Goal: Transaction & Acquisition: Purchase product/service

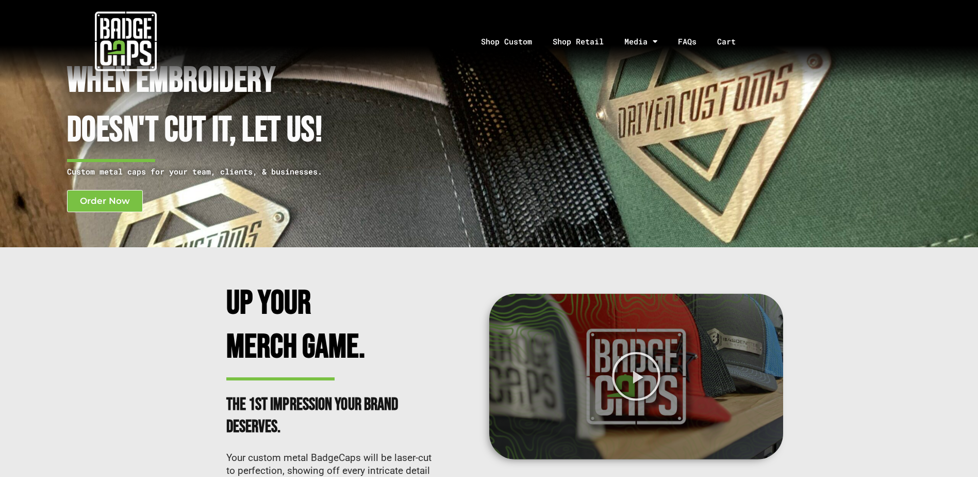
scroll to position [52, 0]
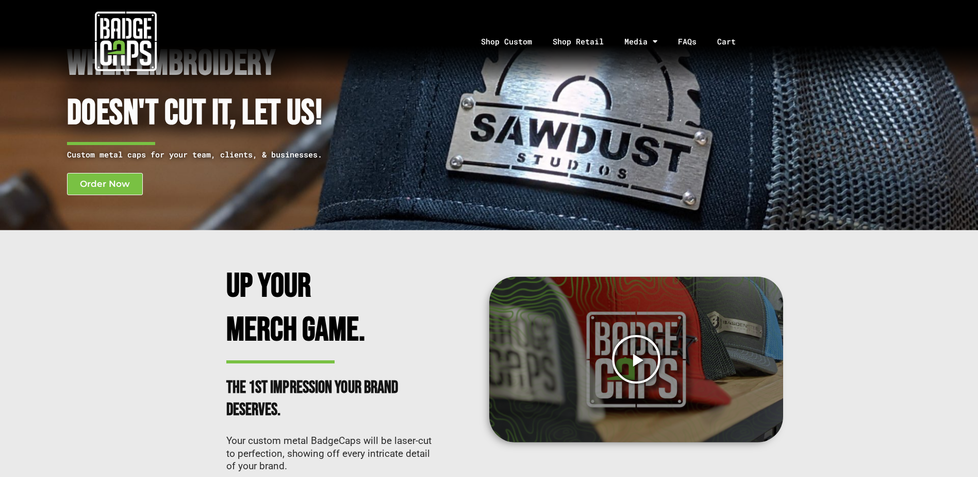
click at [636, 358] on icon "Play Video" at bounding box center [636, 359] width 51 height 51
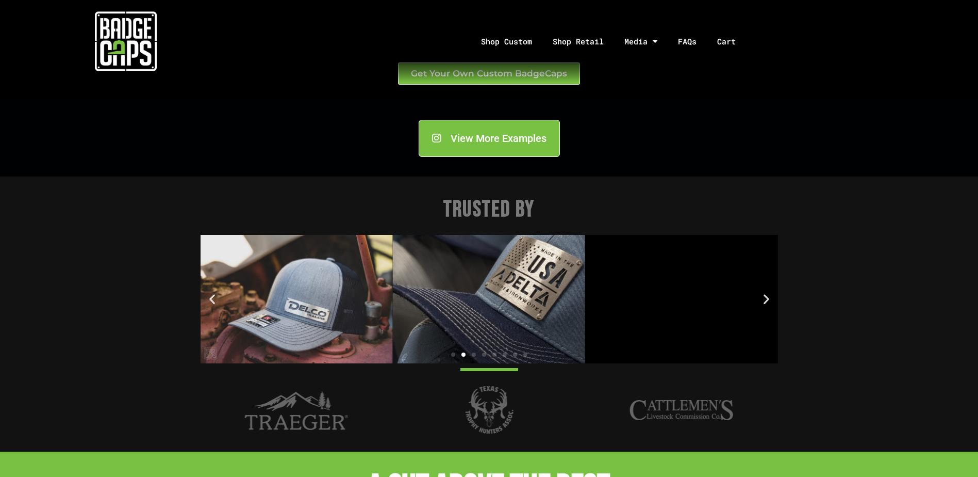
scroll to position [1289, 0]
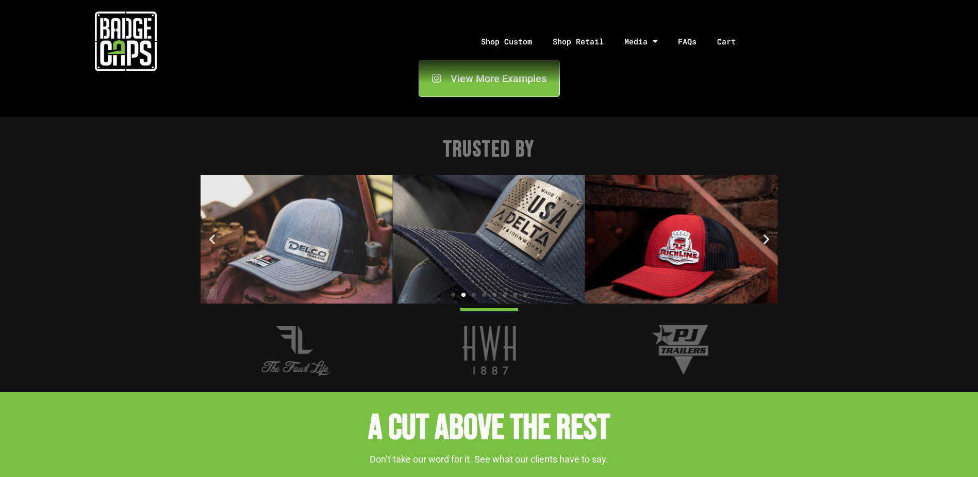
click at [511, 80] on div "Shop Custom Shop Retail Media Social Blog FAQs Cart Your cart is empty. Take a …" at bounding box center [489, 41] width 978 height 83
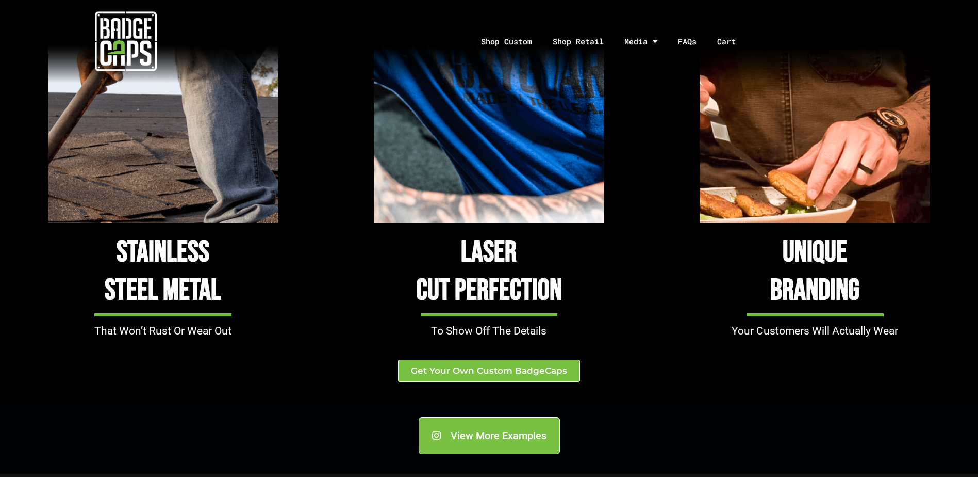
scroll to position [909, 0]
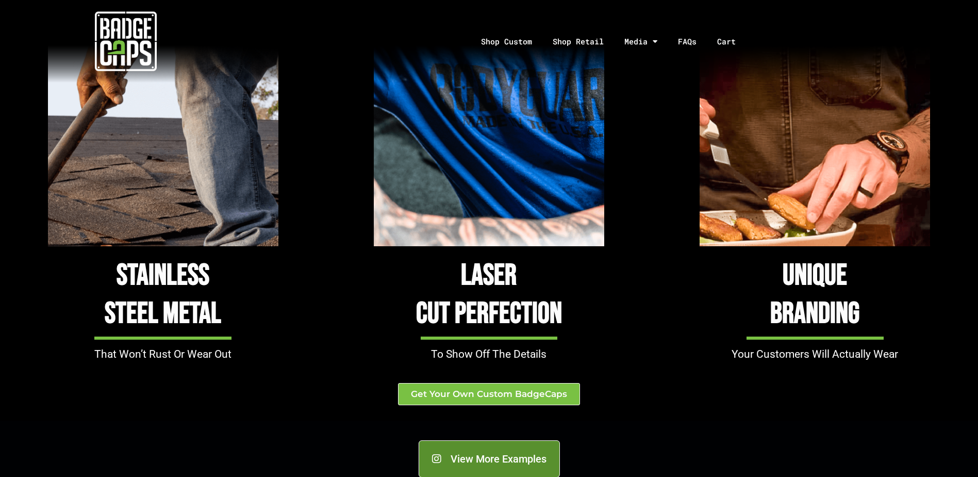
click at [489, 463] on span "View More Examples" at bounding box center [499, 458] width 96 height 10
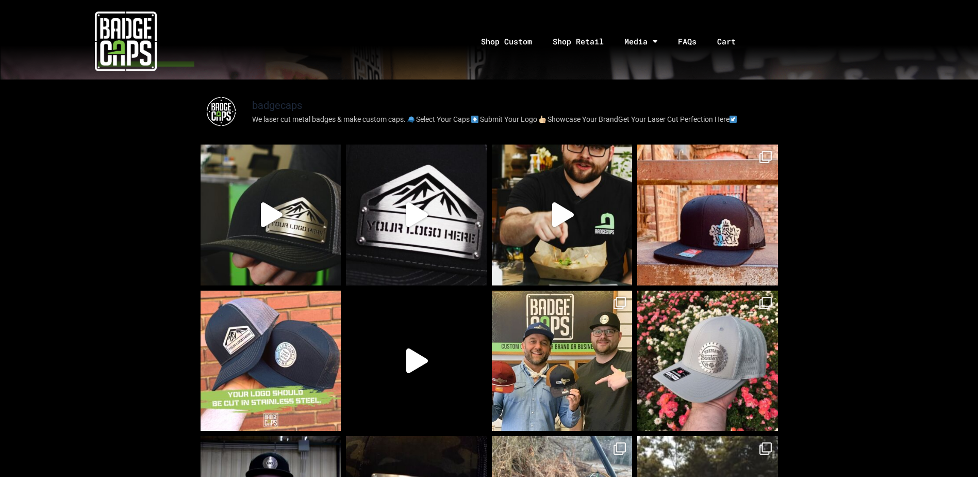
scroll to position [258, 0]
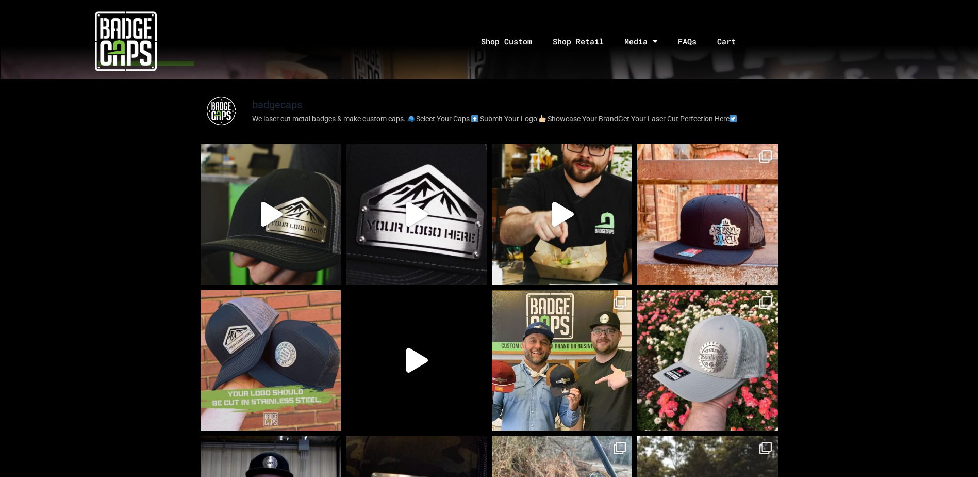
click at [293, 358] on img at bounding box center [271, 360] width 141 height 141
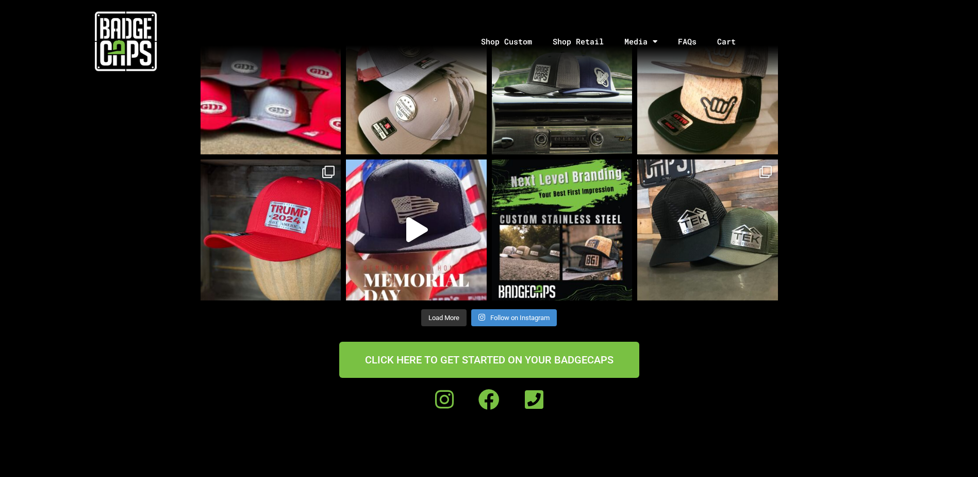
scroll to position [774, 0]
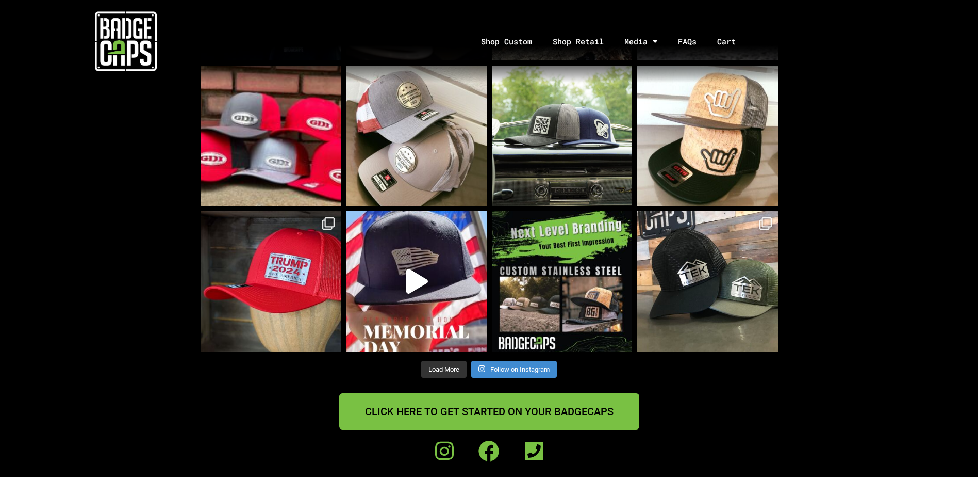
click at [617, 412] on link "CLICK HERE TO GET STARTED ON YOUR BADGECAPS" at bounding box center [489, 411] width 300 height 36
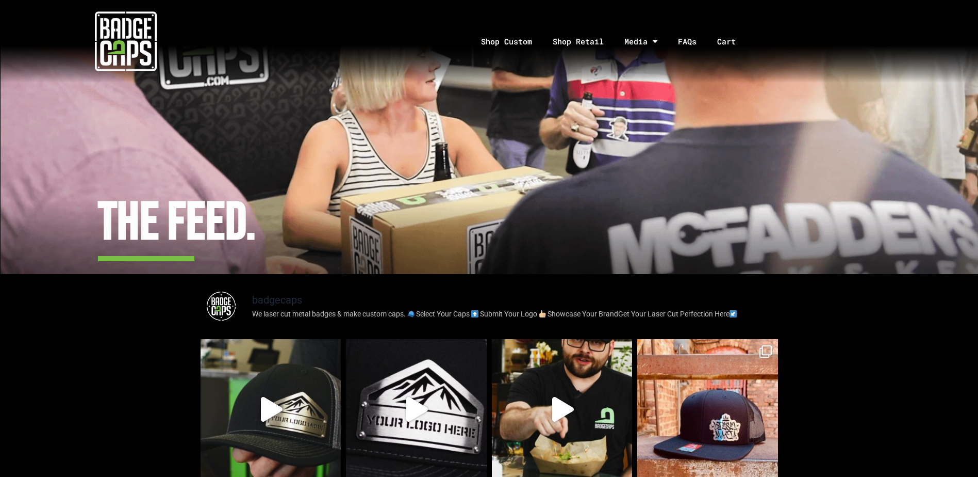
scroll to position [0, 0]
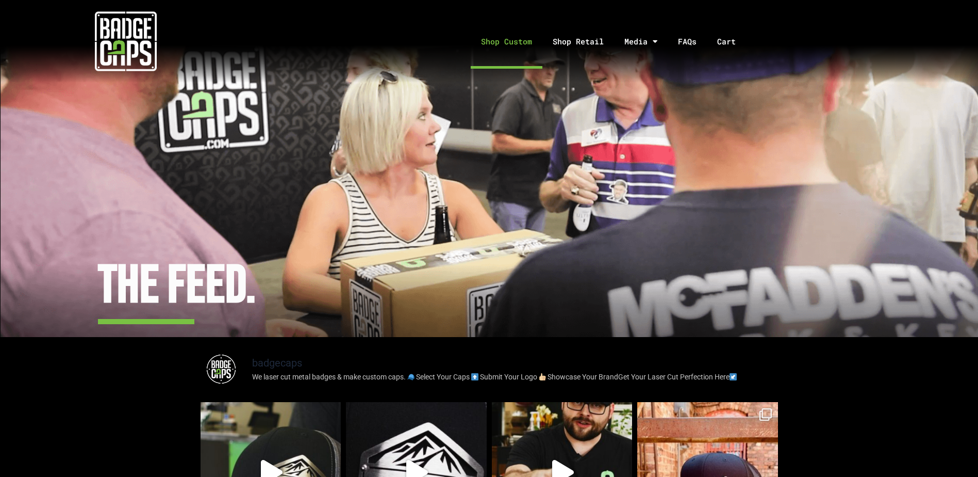
click at [530, 49] on link "Shop Custom" at bounding box center [507, 41] width 72 height 54
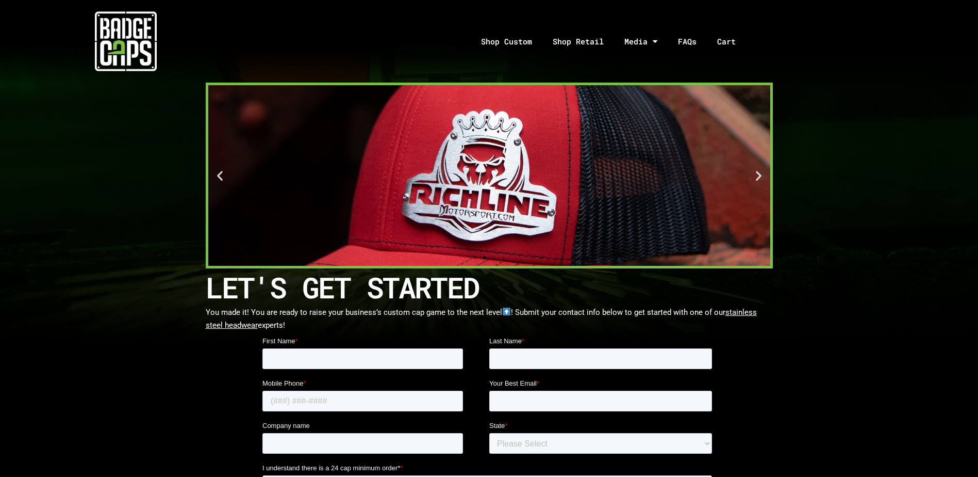
click at [756, 179] on icon "Next slide" at bounding box center [758, 175] width 13 height 13
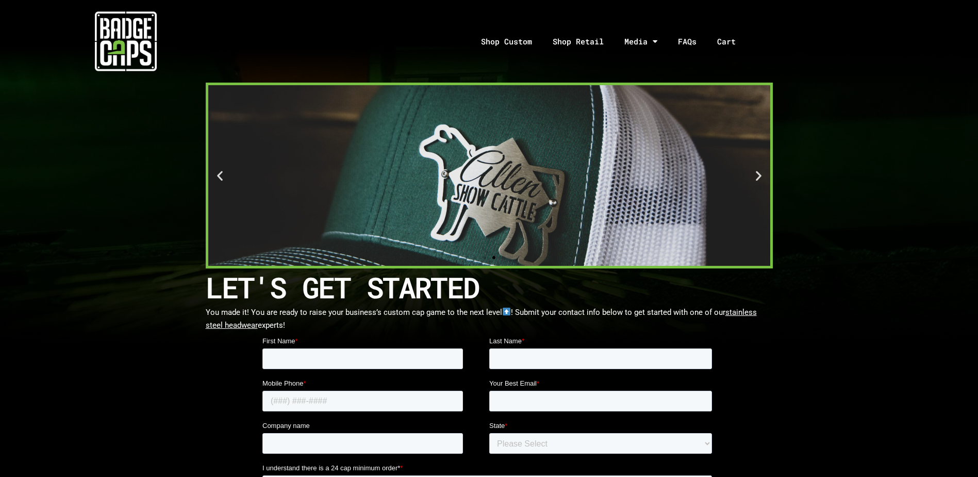
click at [756, 179] on icon "Next slide" at bounding box center [758, 175] width 13 height 13
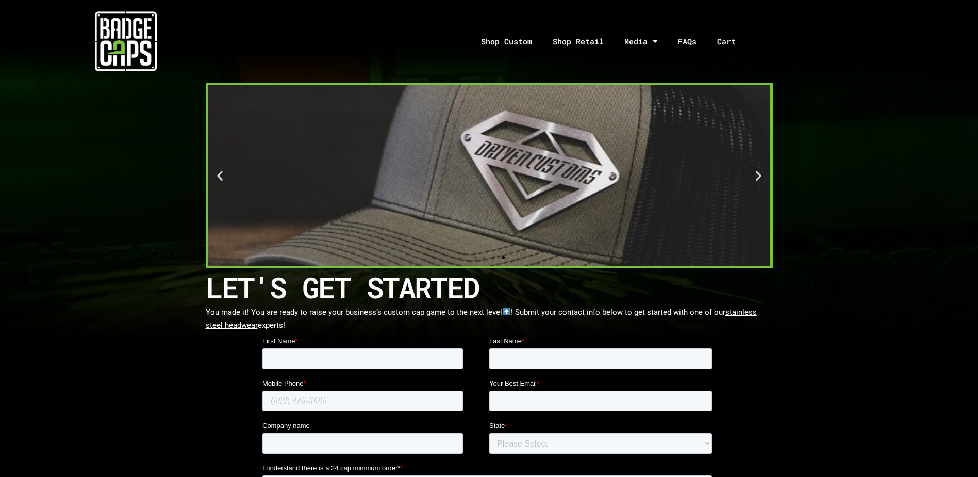
click at [756, 179] on icon "Next slide" at bounding box center [758, 175] width 13 height 13
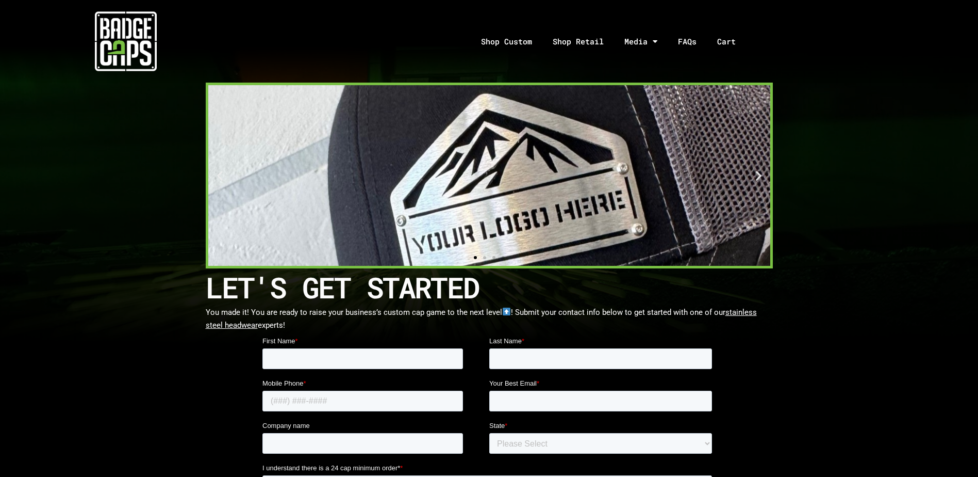
click at [756, 181] on icon "Next slide" at bounding box center [758, 175] width 13 height 13
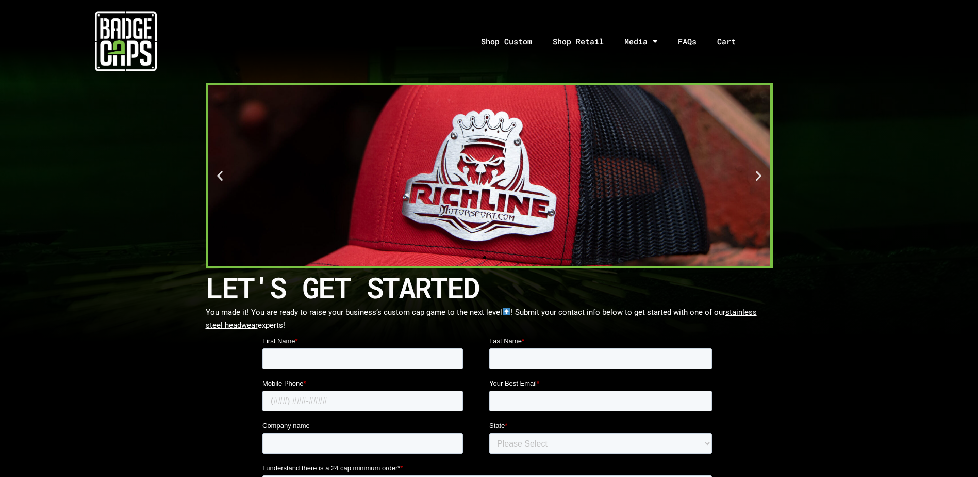
click at [756, 181] on icon "Next slide" at bounding box center [758, 175] width 13 height 13
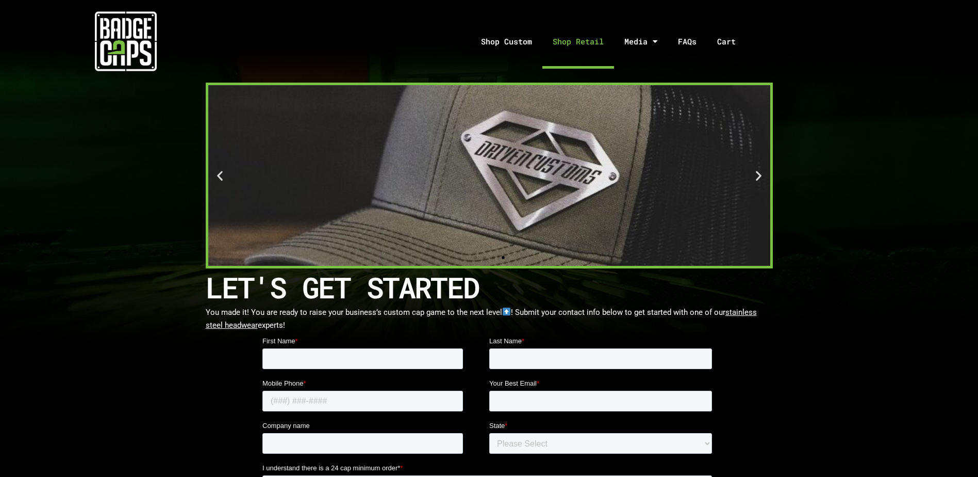
click at [588, 46] on link "Shop Retail" at bounding box center [579, 41] width 72 height 54
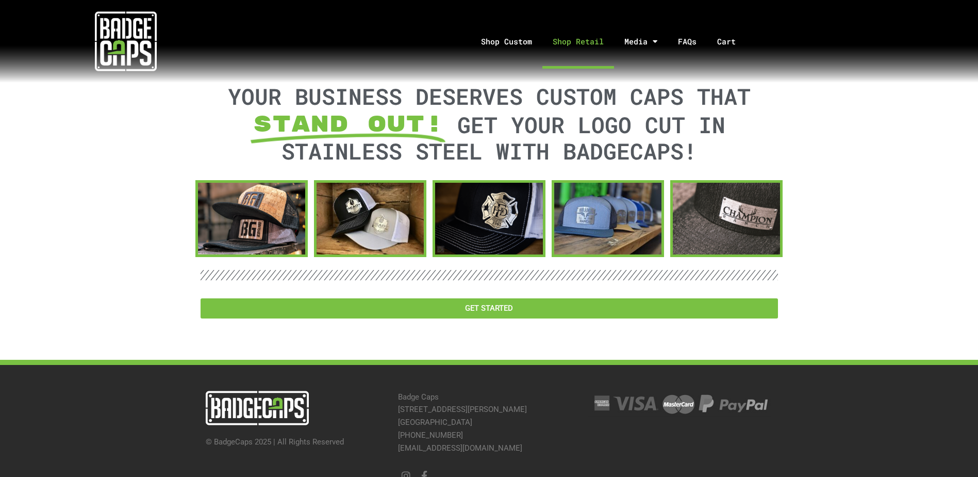
scroll to position [1747, 0]
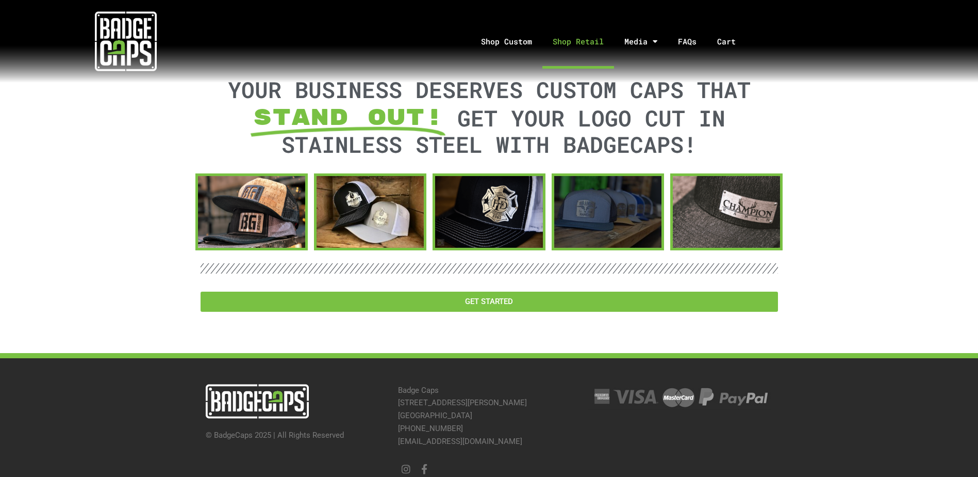
click at [635, 184] on div at bounding box center [607, 212] width 107 height 72
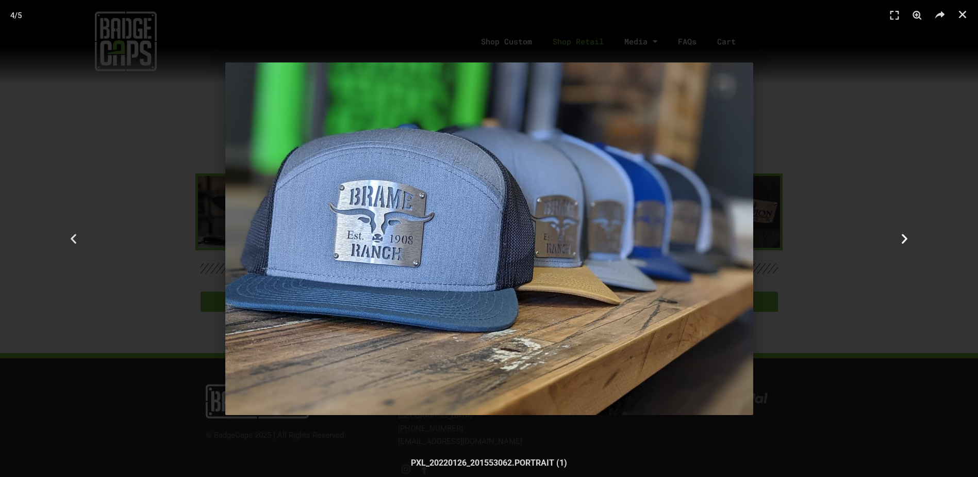
click at [910, 236] on icon "Next slide" at bounding box center [904, 238] width 13 height 13
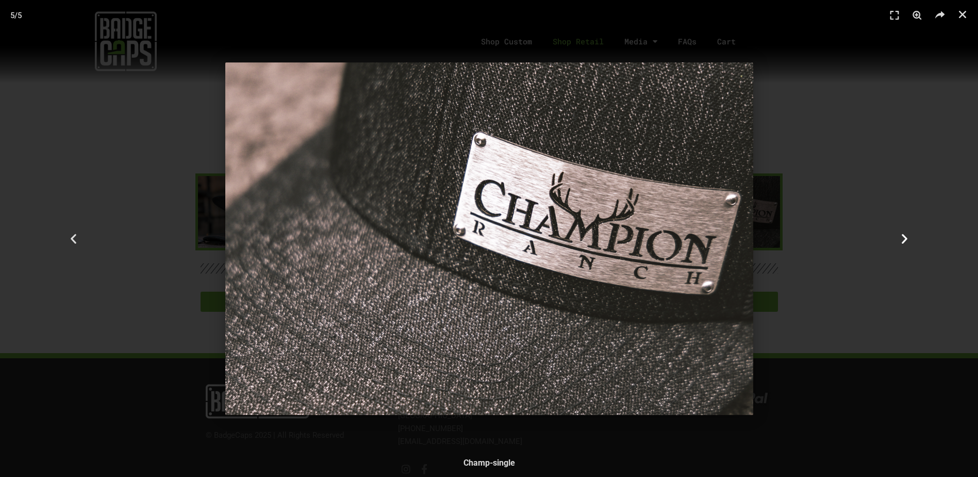
click at [907, 241] on icon "Next slide" at bounding box center [904, 238] width 13 height 13
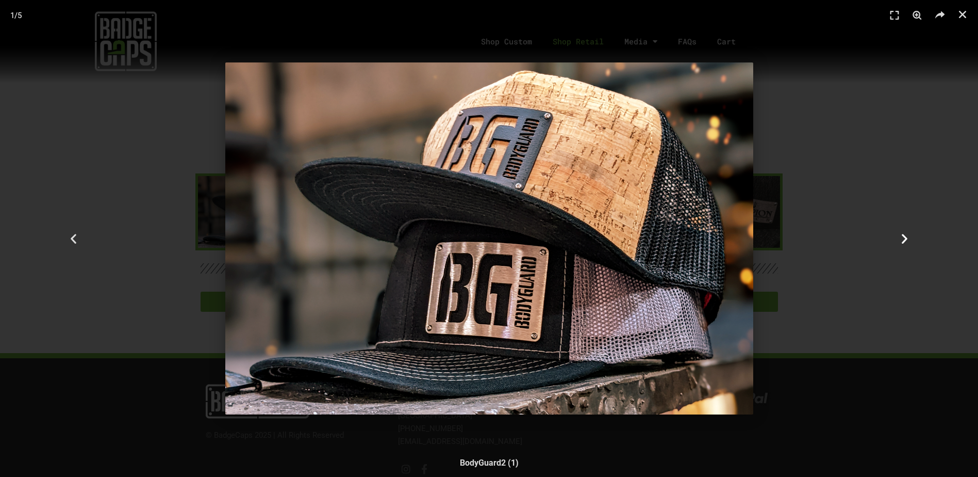
click at [907, 241] on icon "Next slide" at bounding box center [904, 238] width 13 height 13
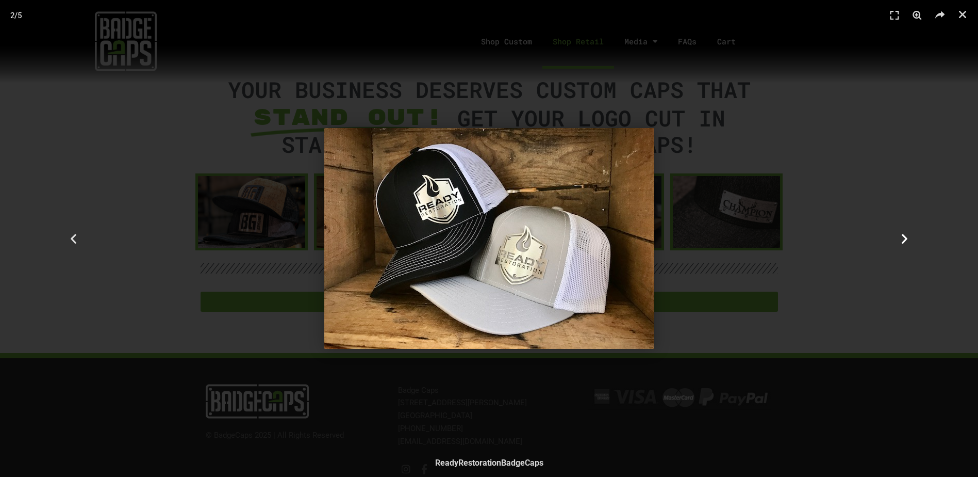
click at [907, 241] on icon "Next slide" at bounding box center [904, 238] width 13 height 13
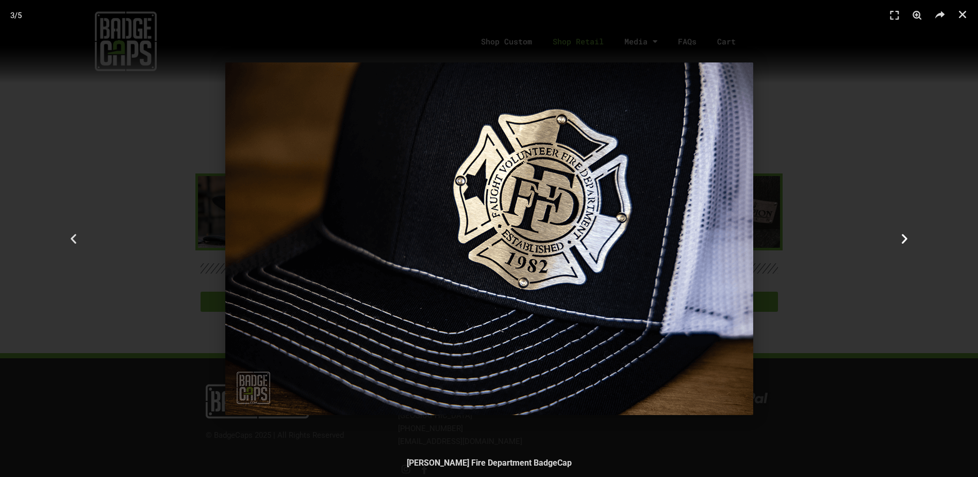
click at [907, 241] on icon "Next slide" at bounding box center [904, 238] width 13 height 13
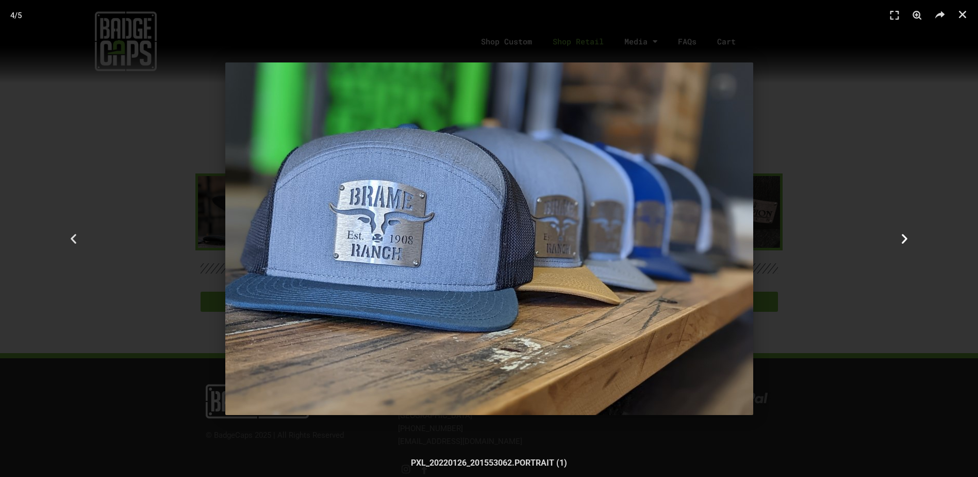
click at [905, 233] on icon "Next slide" at bounding box center [904, 238] width 13 height 13
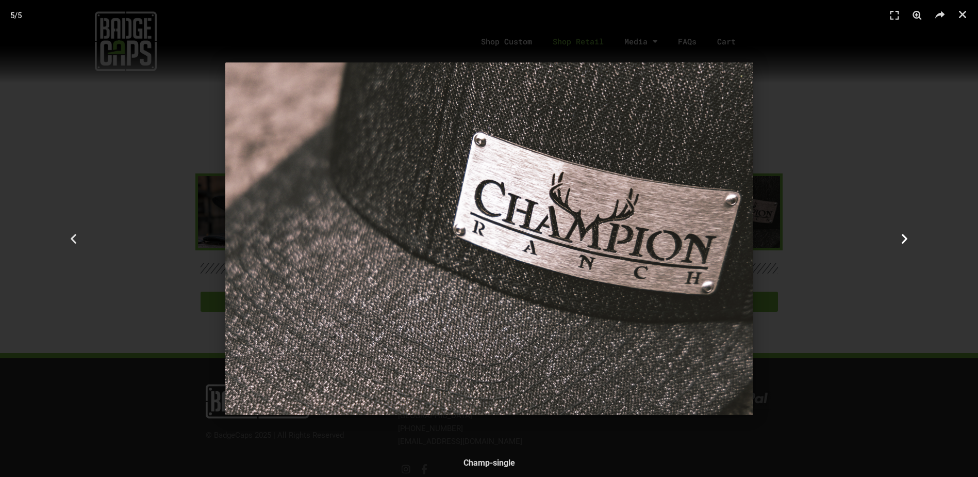
click at [907, 238] on icon "Next slide" at bounding box center [904, 238] width 13 height 13
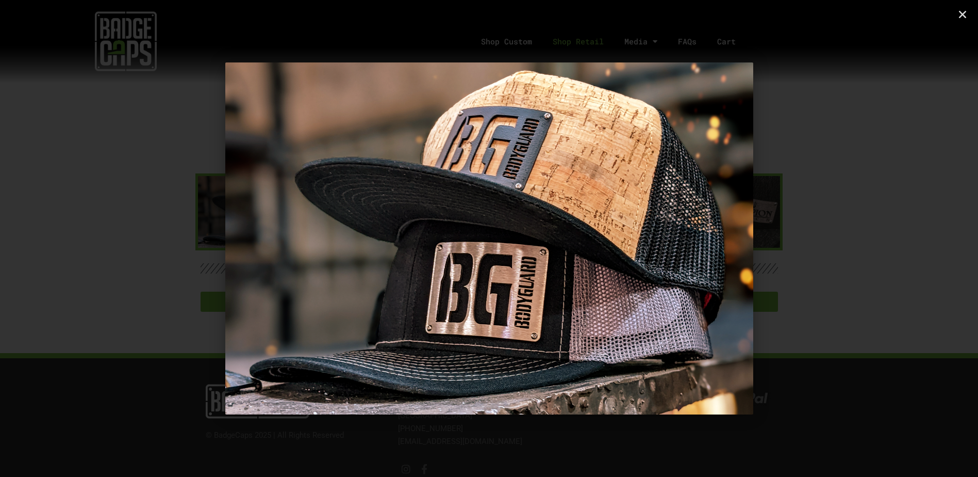
click at [907, 238] on icon "Next slide" at bounding box center [904, 238] width 13 height 13
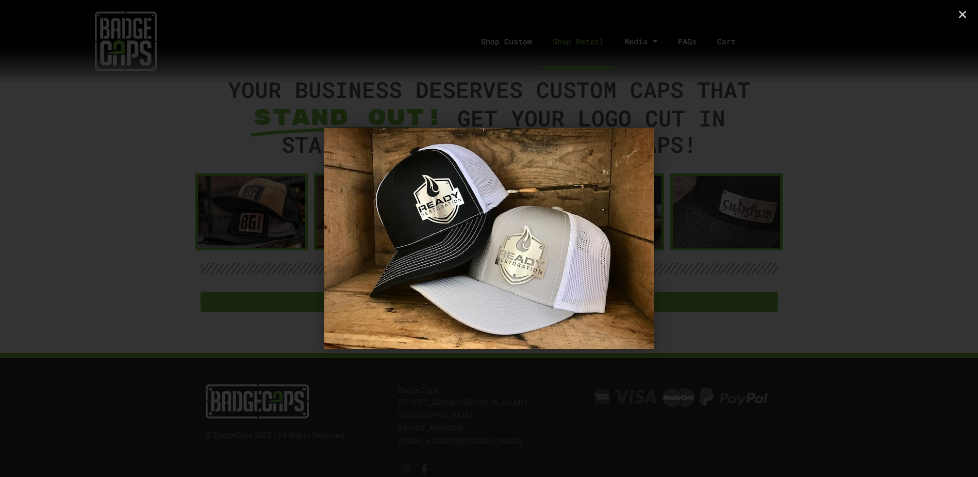
click at [907, 238] on icon "Next slide" at bounding box center [904, 238] width 13 height 13
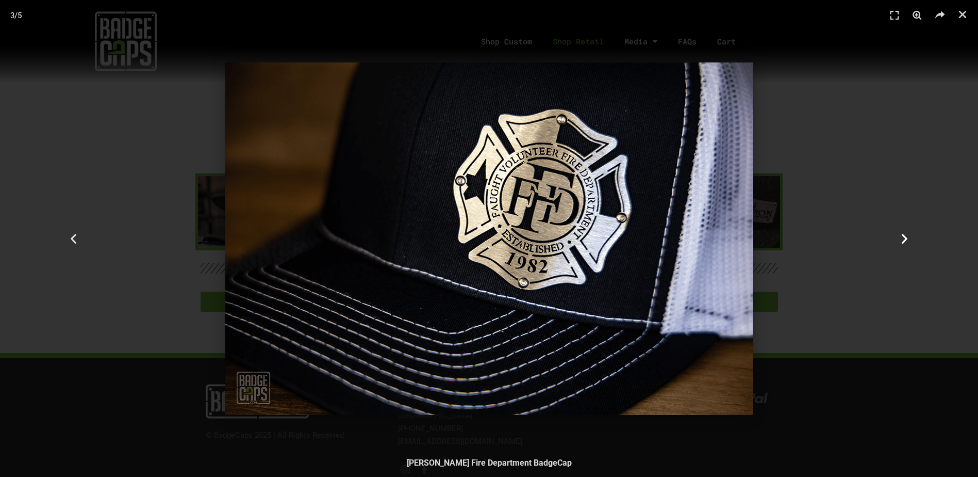
click at [905, 234] on icon "Next slide" at bounding box center [904, 238] width 13 height 13
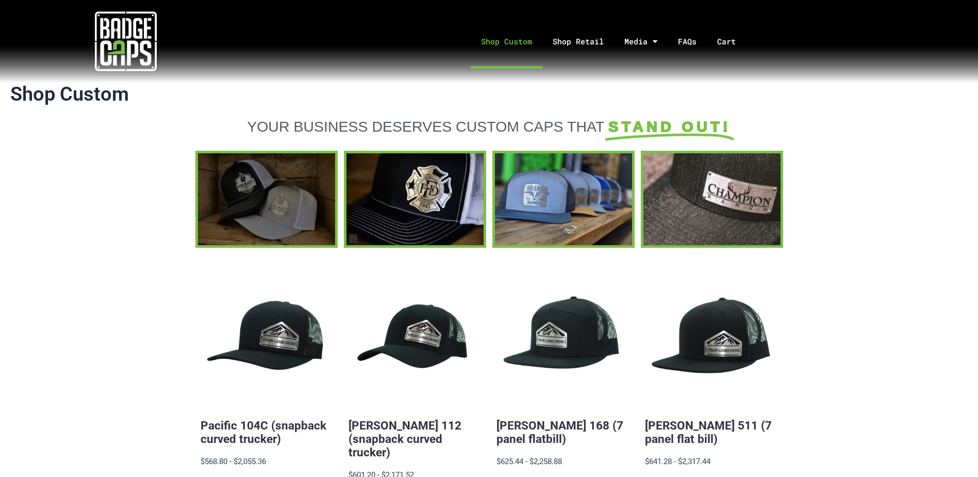
click at [286, 199] on div at bounding box center [266, 198] width 137 height 91
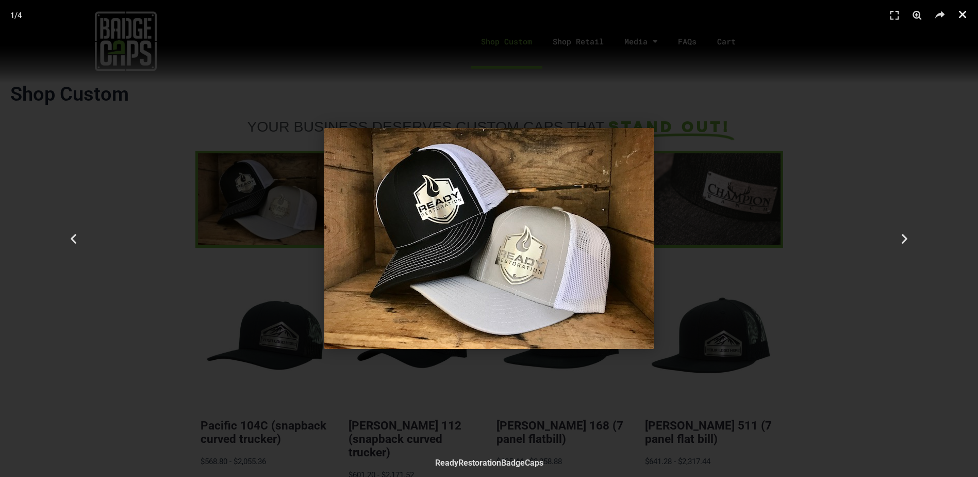
click at [963, 11] on icon "Close (Esc)" at bounding box center [963, 14] width 10 height 10
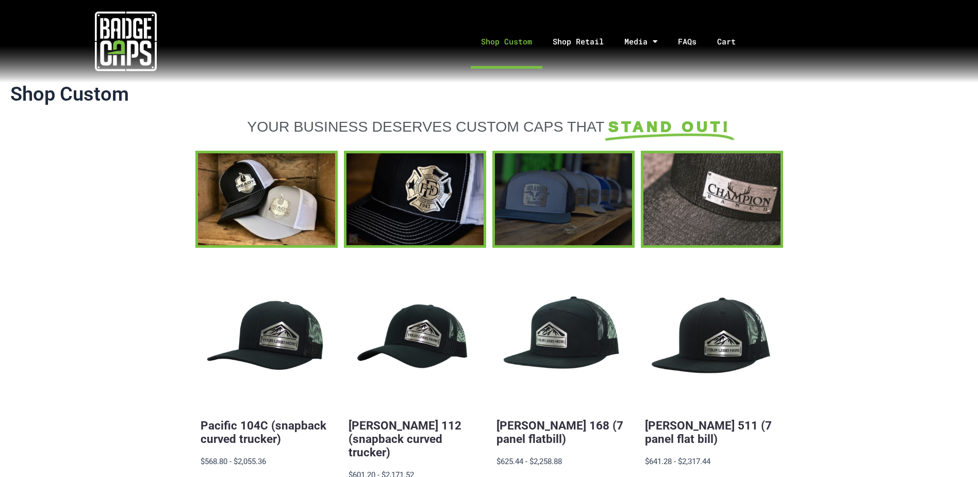
click at [544, 187] on div at bounding box center [563, 198] width 137 height 91
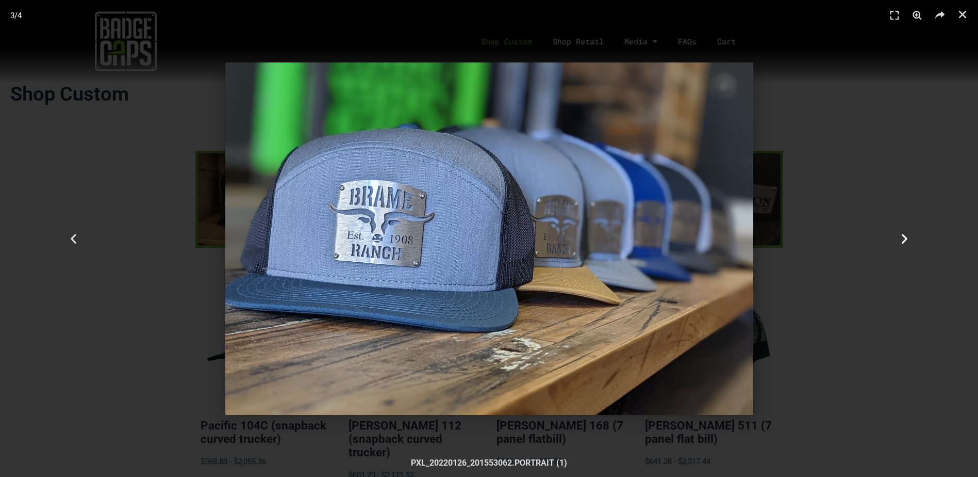
click at [900, 241] on icon "Next slide" at bounding box center [904, 238] width 13 height 13
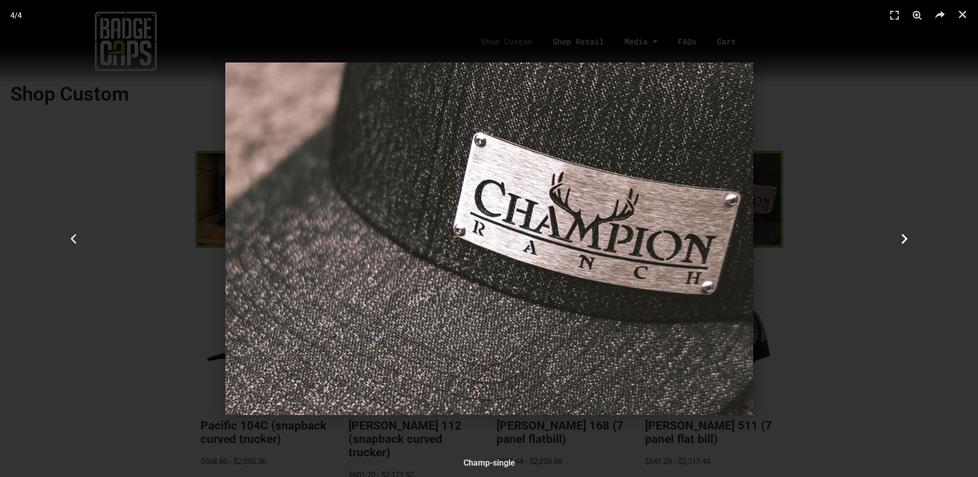
click at [899, 241] on icon "Next slide" at bounding box center [904, 238] width 13 height 13
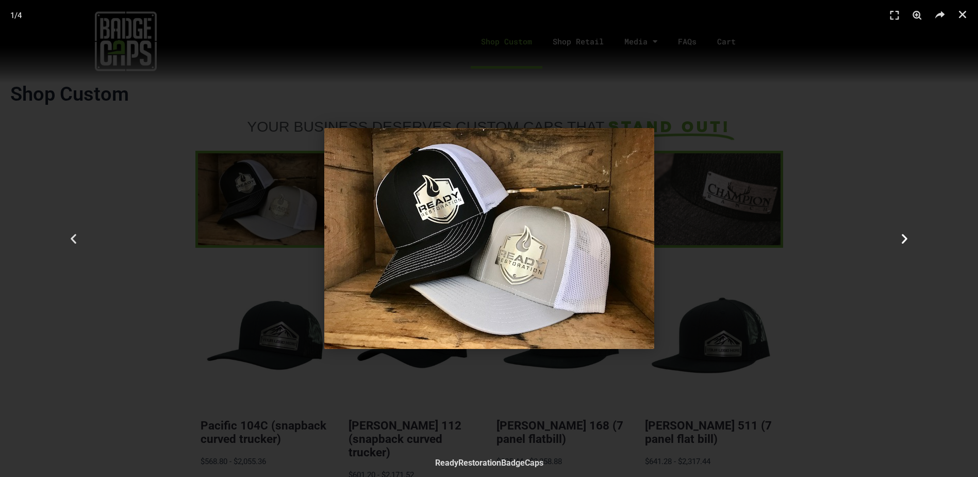
click at [898, 241] on icon "Next slide" at bounding box center [904, 238] width 13 height 13
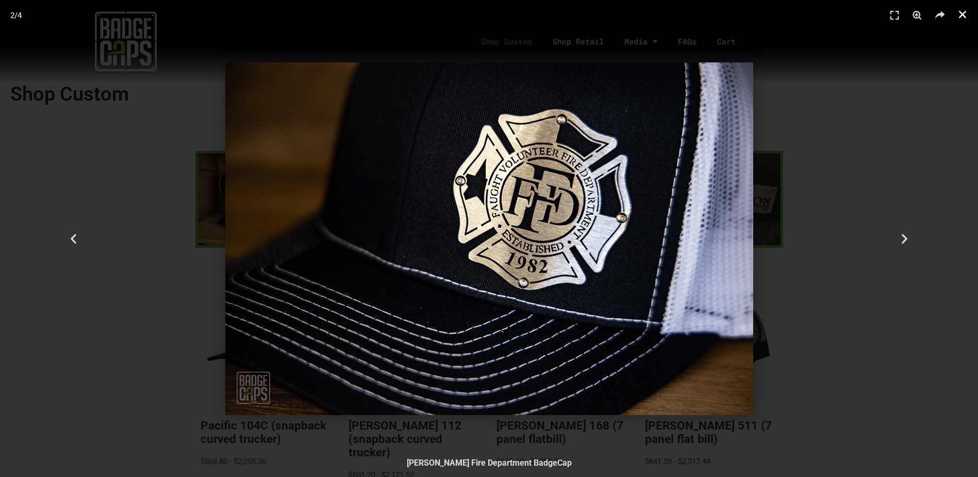
click at [964, 12] on icon "Close (Esc)" at bounding box center [963, 14] width 10 height 10
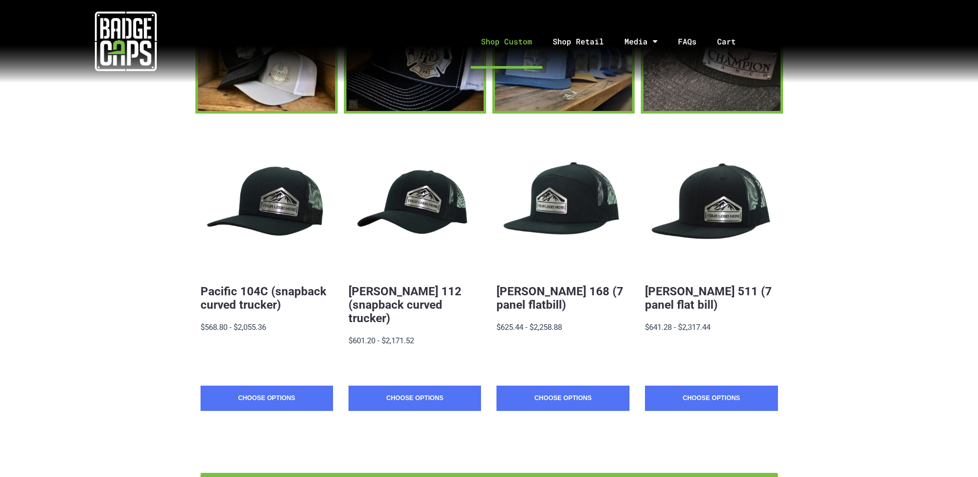
scroll to position [117, 0]
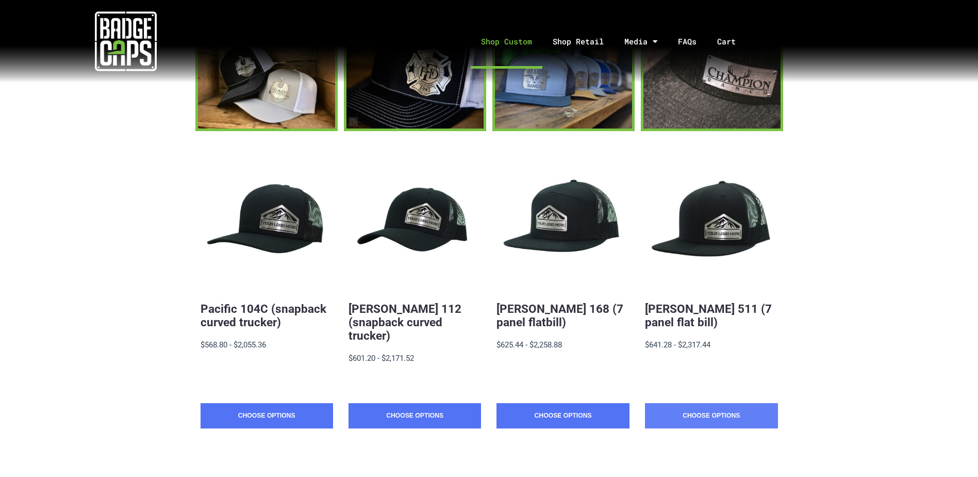
click at [753, 408] on link "Choose Options" at bounding box center [711, 416] width 133 height 26
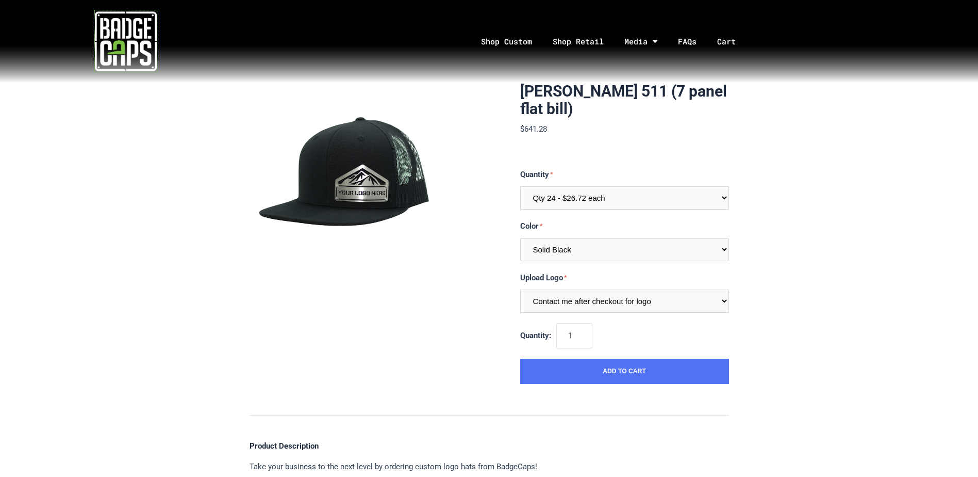
scroll to position [52, 0]
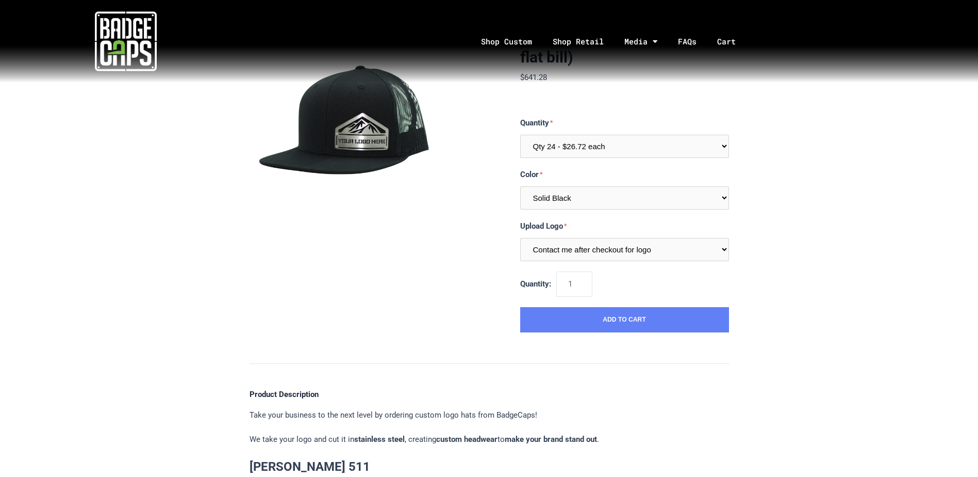
click at [639, 321] on button "Add to Cart" at bounding box center [624, 320] width 209 height 26
click at [661, 252] on select "Contact me after checkout for logo" at bounding box center [624, 249] width 209 height 23
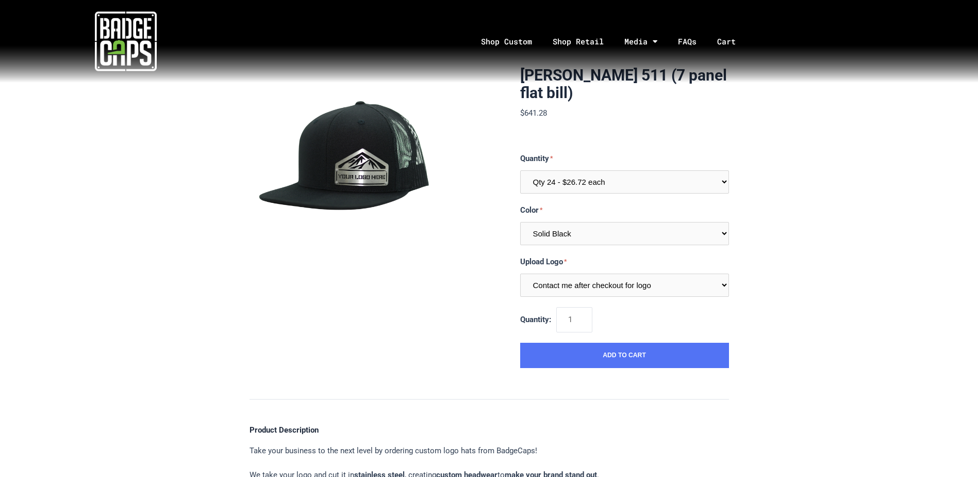
scroll to position [0, 0]
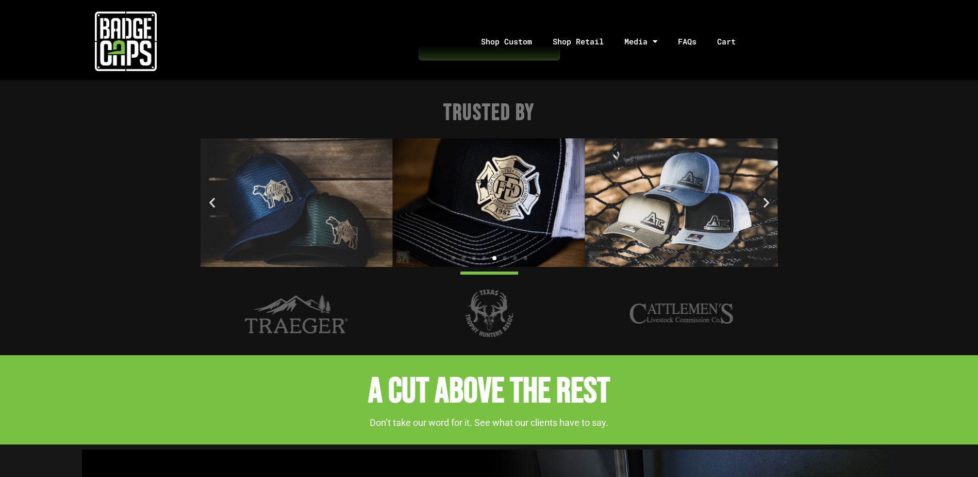
scroll to position [1341, 0]
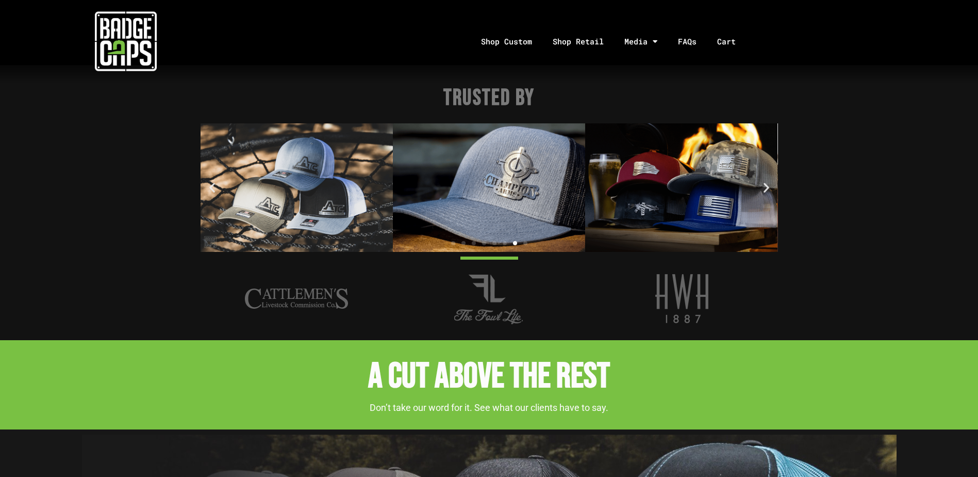
click at [763, 188] on icon "Next slide" at bounding box center [766, 187] width 13 height 13
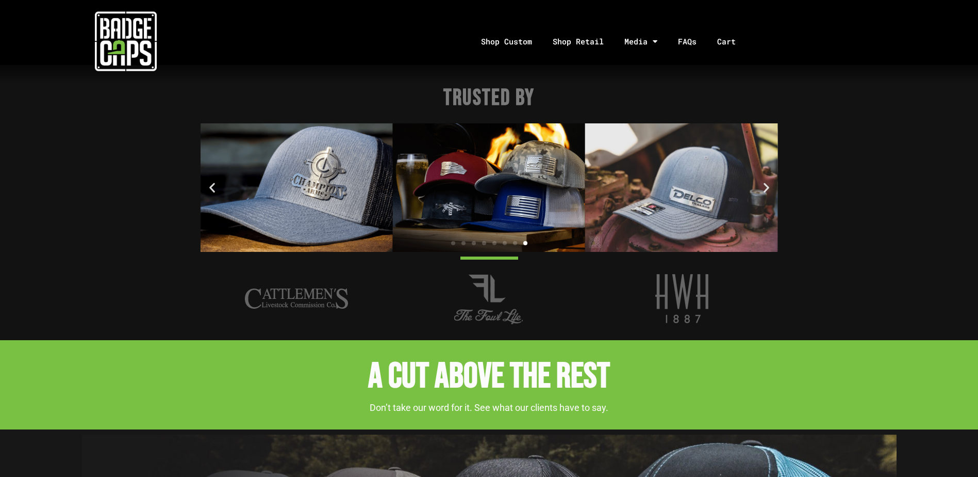
click at [471, 204] on img "1 / 8" at bounding box center [489, 187] width 192 height 128
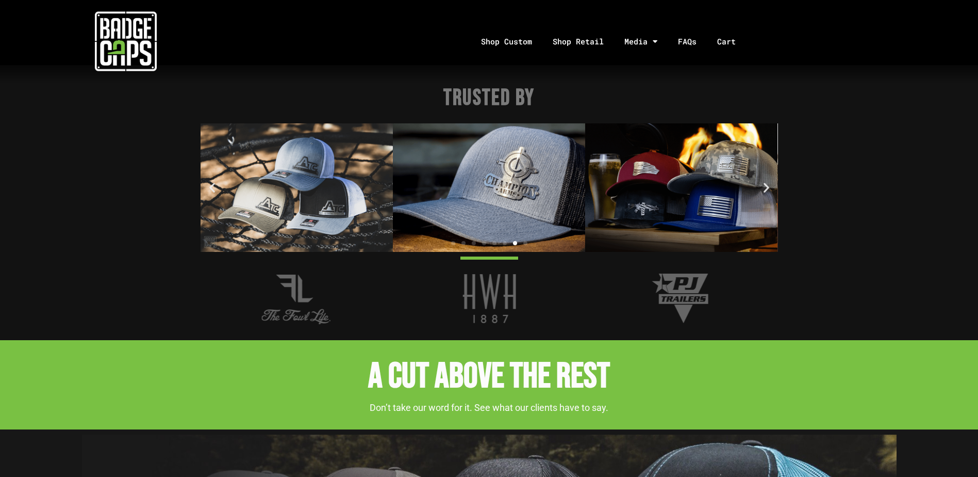
click at [687, 185] on img "1 / 8" at bounding box center [681, 187] width 192 height 128
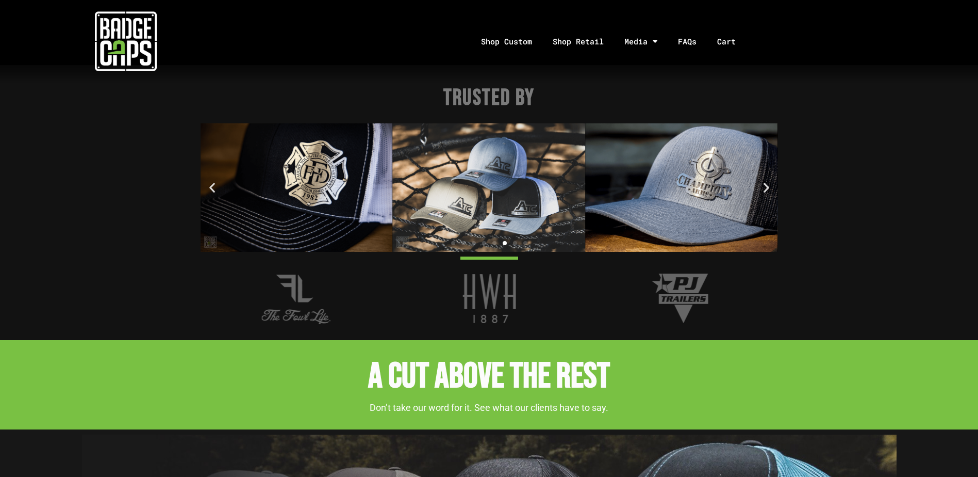
click at [649, 198] on img "8 / 8" at bounding box center [681, 187] width 192 height 128
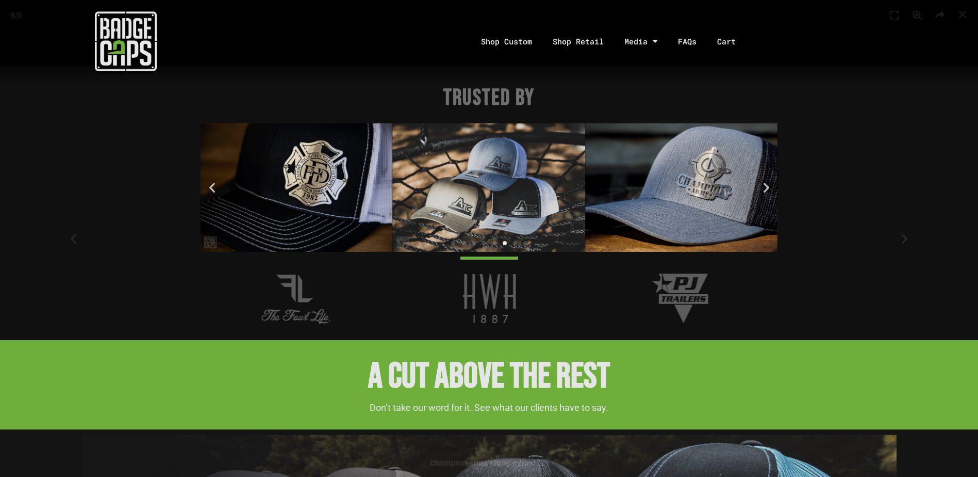
click at [649, 198] on div "8 / 8" at bounding box center [489, 238] width 906 height 404
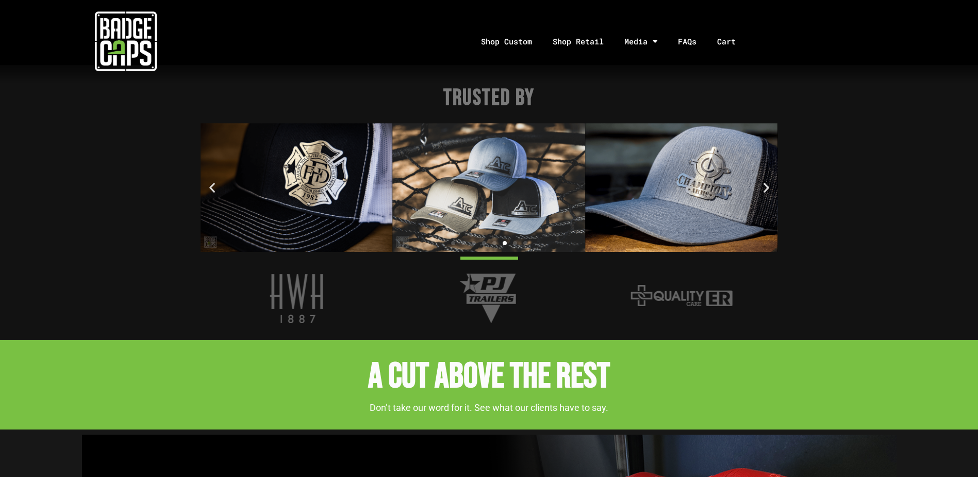
click at [680, 207] on img "8 / 8" at bounding box center [681, 187] width 192 height 128
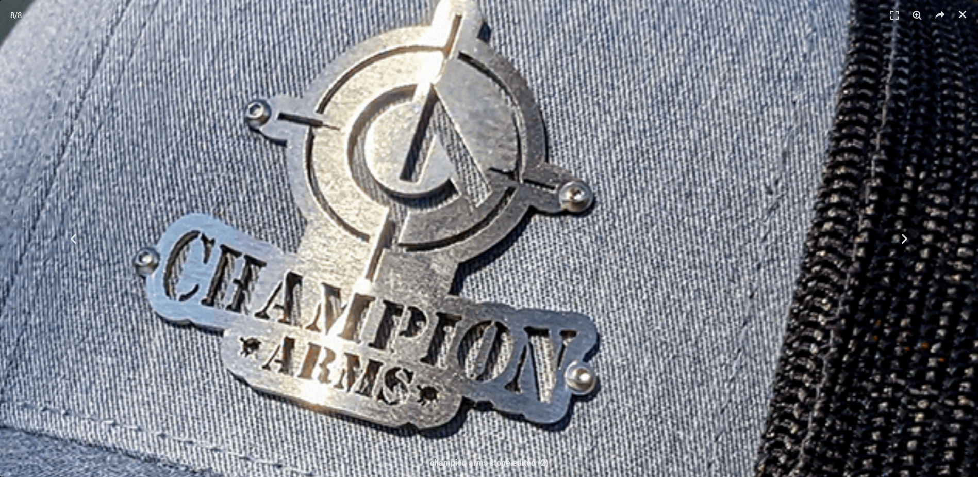
scroll to position [1599, 0]
click at [900, 241] on icon "Next slide" at bounding box center [904, 238] width 13 height 13
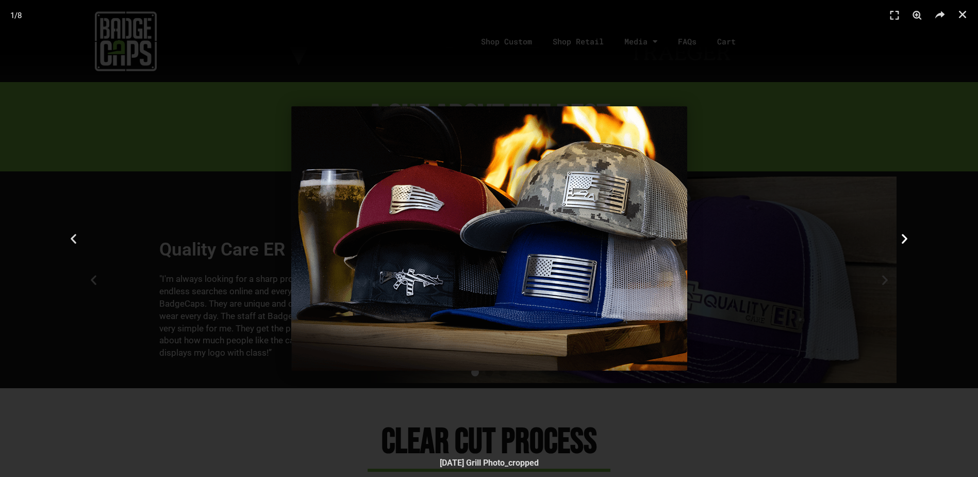
click at [900, 241] on icon "Next slide" at bounding box center [904, 238] width 13 height 13
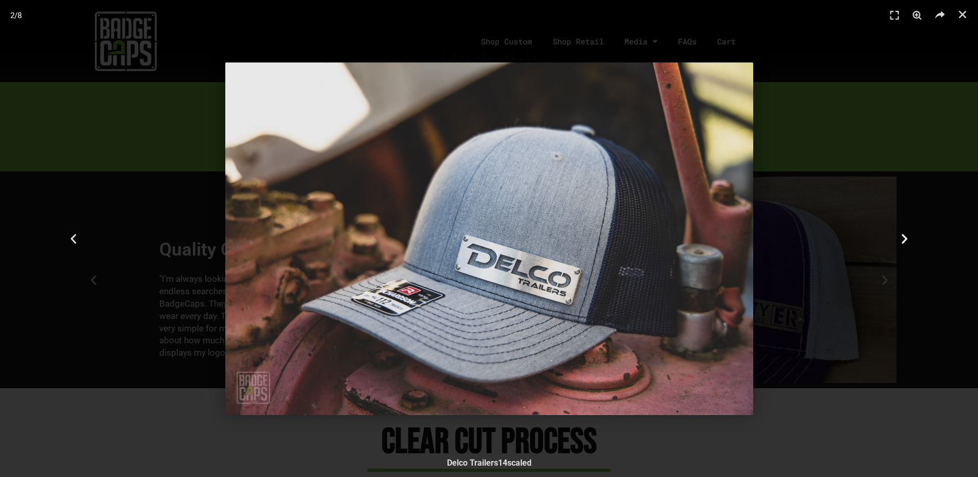
click at [900, 241] on icon "Next slide" at bounding box center [904, 238] width 13 height 13
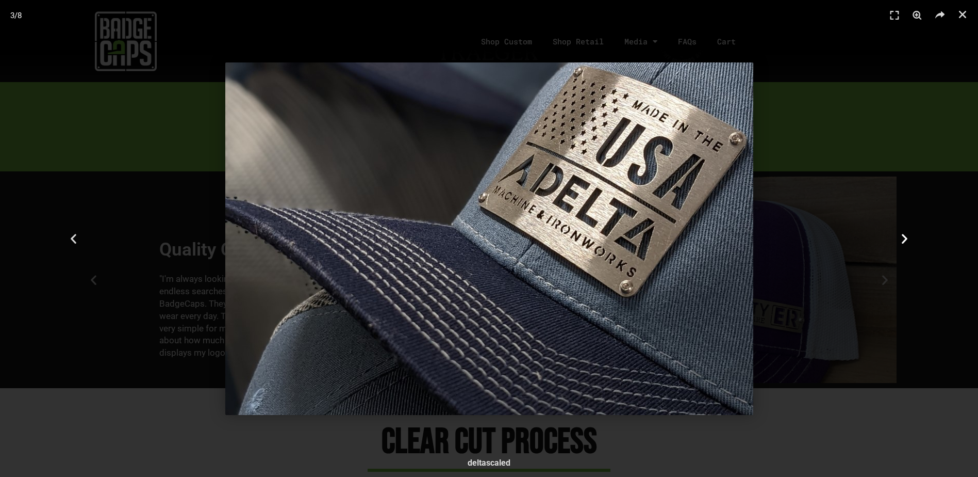
click at [900, 241] on icon "Next slide" at bounding box center [904, 238] width 13 height 13
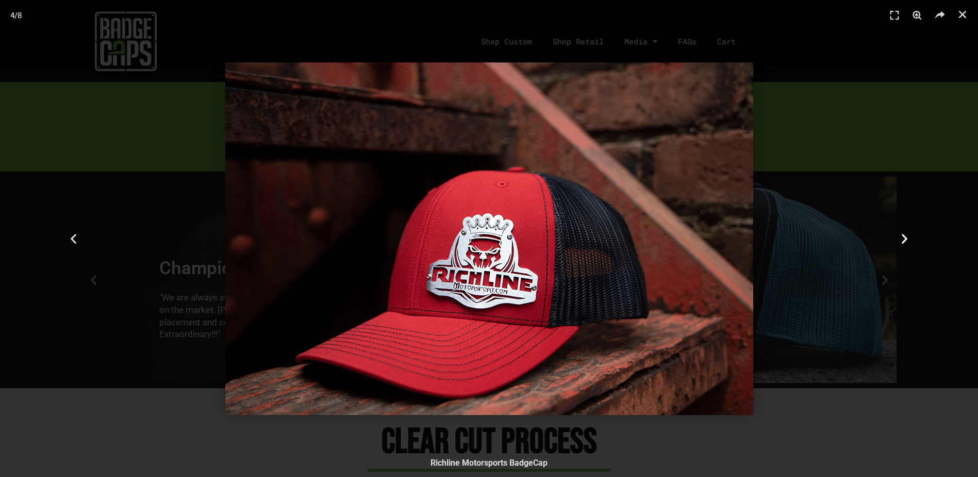
click at [900, 241] on icon "Next slide" at bounding box center [904, 238] width 13 height 13
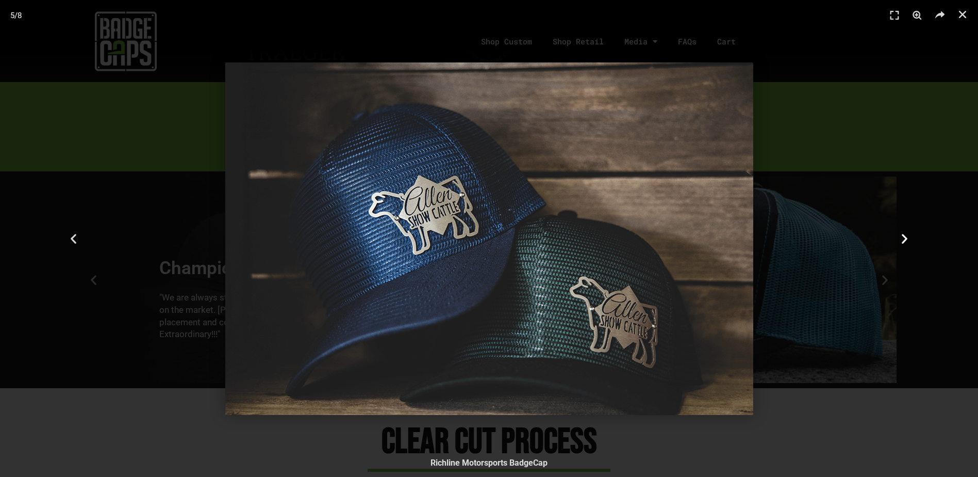
click at [900, 241] on icon "Next slide" at bounding box center [904, 238] width 13 height 13
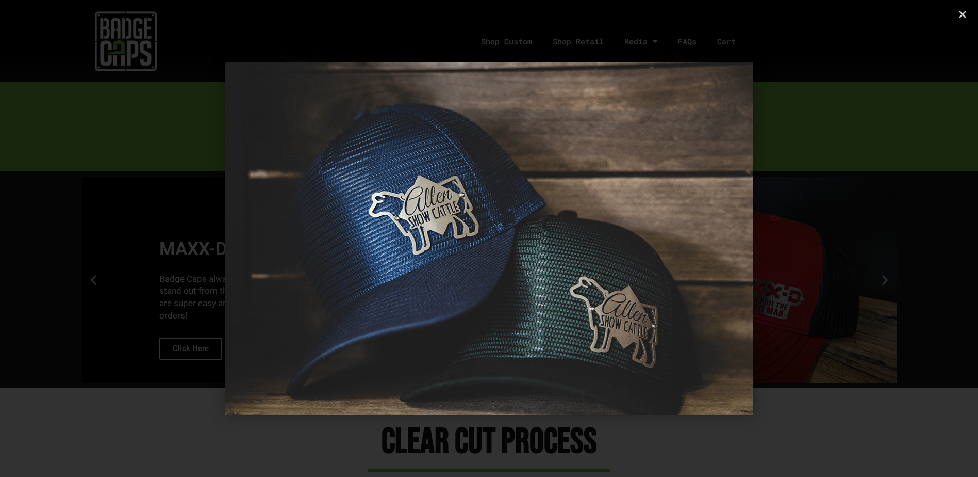
click at [900, 241] on icon "Next slide" at bounding box center [904, 238] width 13 height 13
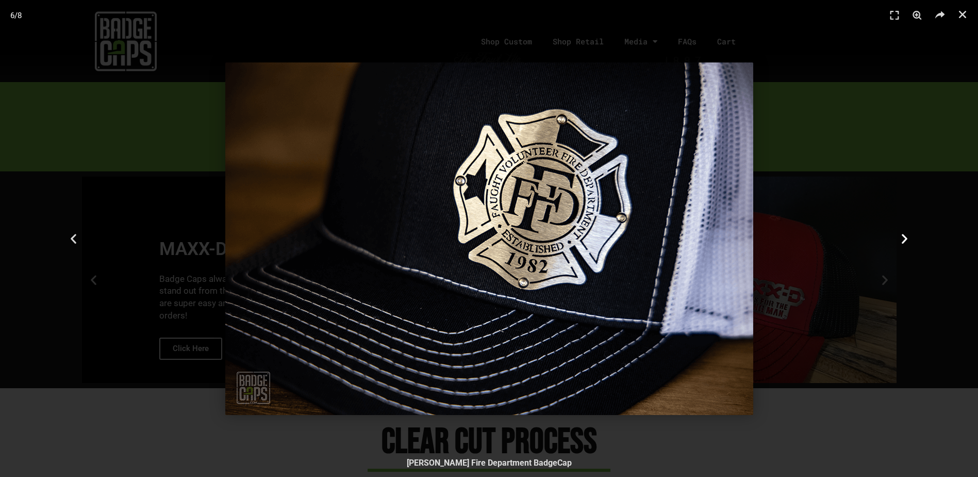
click at [900, 241] on icon "Next slide" at bounding box center [904, 238] width 13 height 13
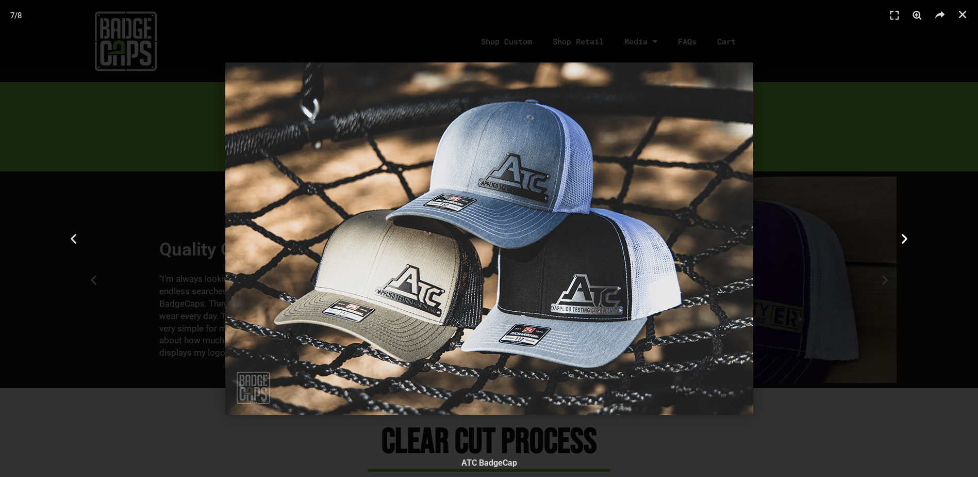
click at [903, 242] on icon "Next slide" at bounding box center [904, 238] width 13 height 13
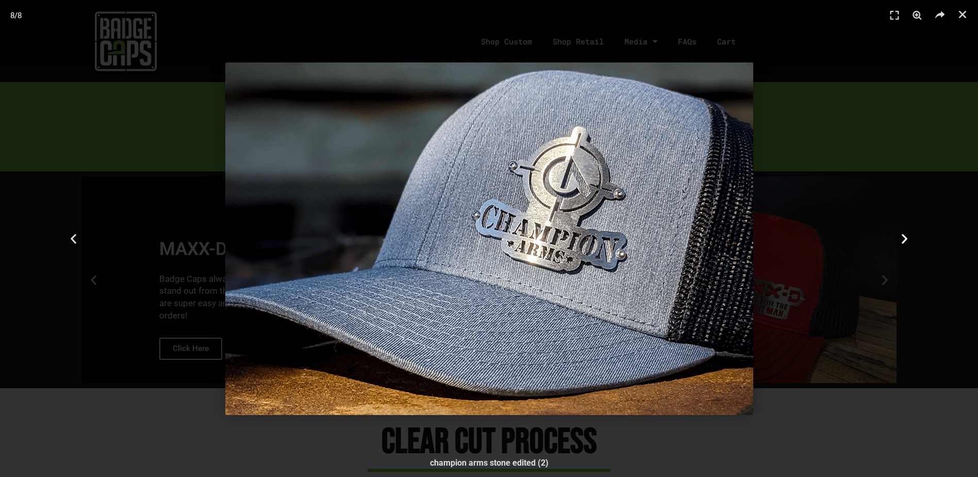
click at [905, 240] on icon "Next slide" at bounding box center [904, 238] width 13 height 13
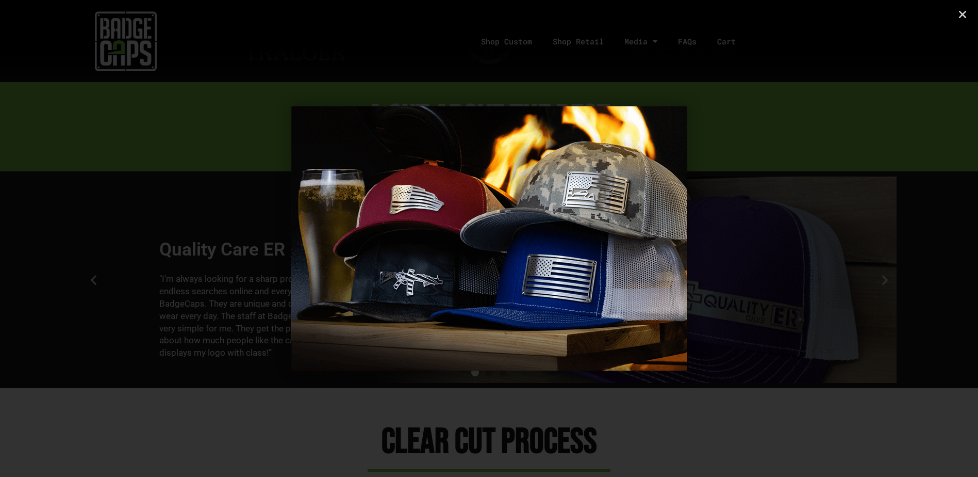
click at [905, 240] on icon "Next slide" at bounding box center [904, 238] width 13 height 13
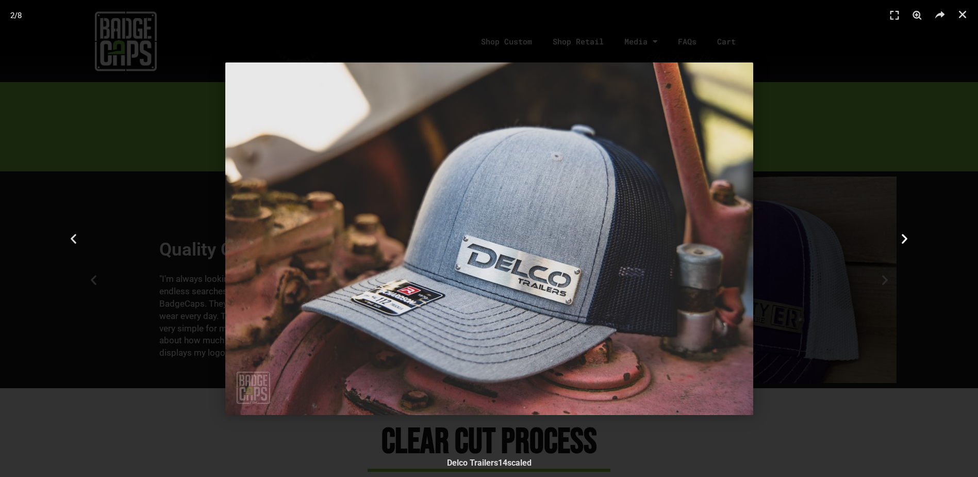
click at [905, 240] on icon "Next slide" at bounding box center [904, 238] width 13 height 13
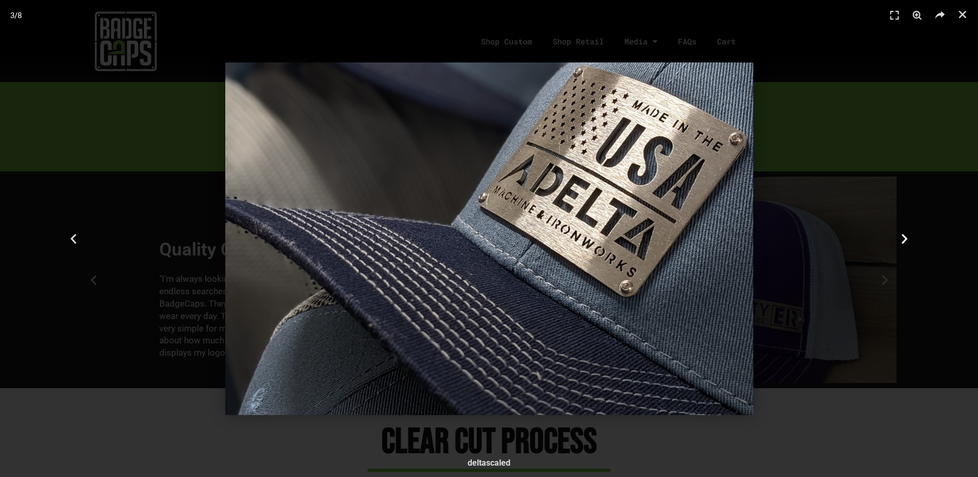
click at [905, 240] on icon "Next slide" at bounding box center [904, 238] width 13 height 13
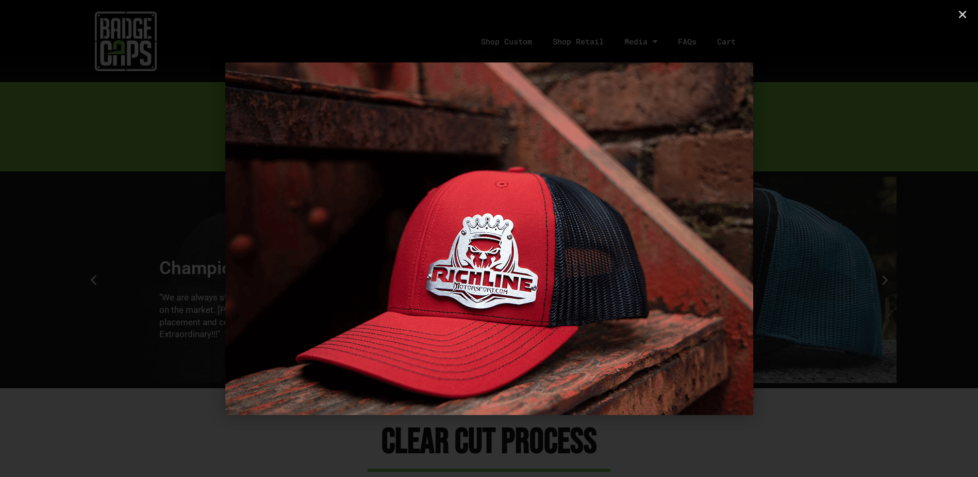
click at [905, 240] on icon "Next slide" at bounding box center [904, 238] width 13 height 13
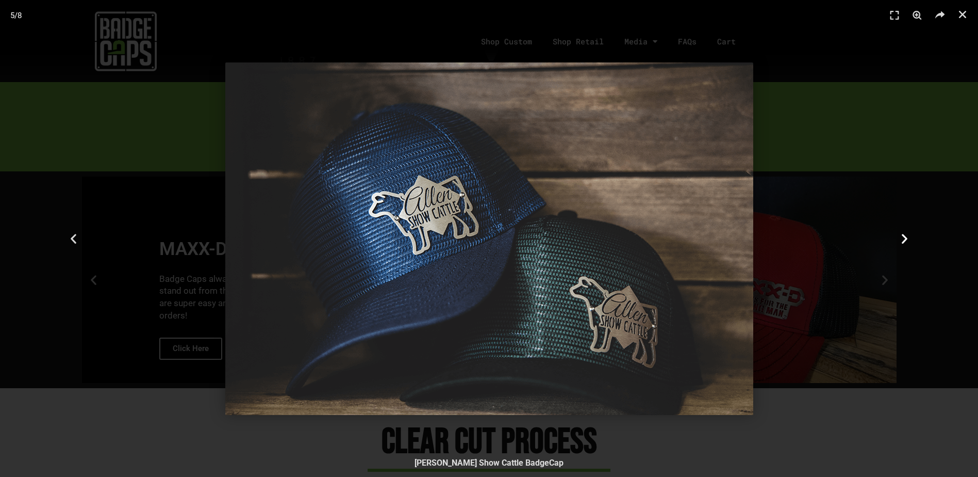
click at [904, 241] on icon "Next slide" at bounding box center [904, 238] width 13 height 13
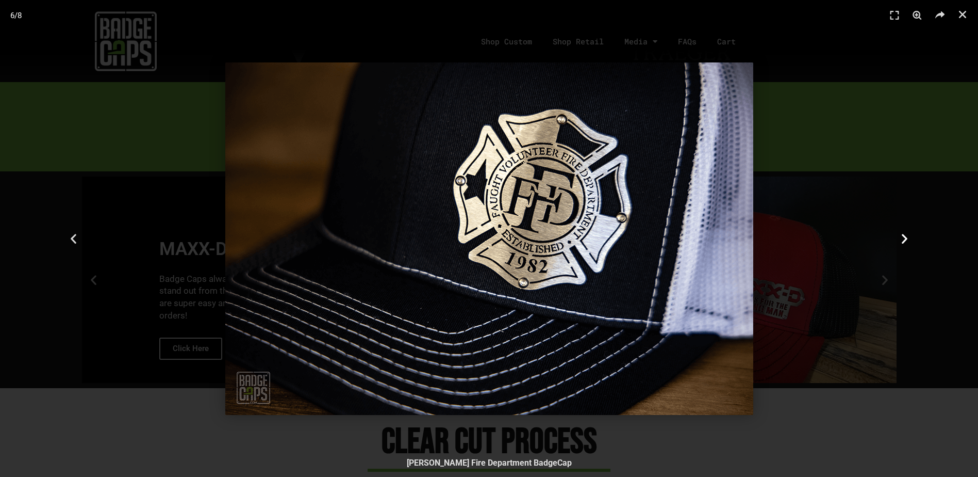
click at [907, 241] on icon "Next slide" at bounding box center [904, 238] width 13 height 13
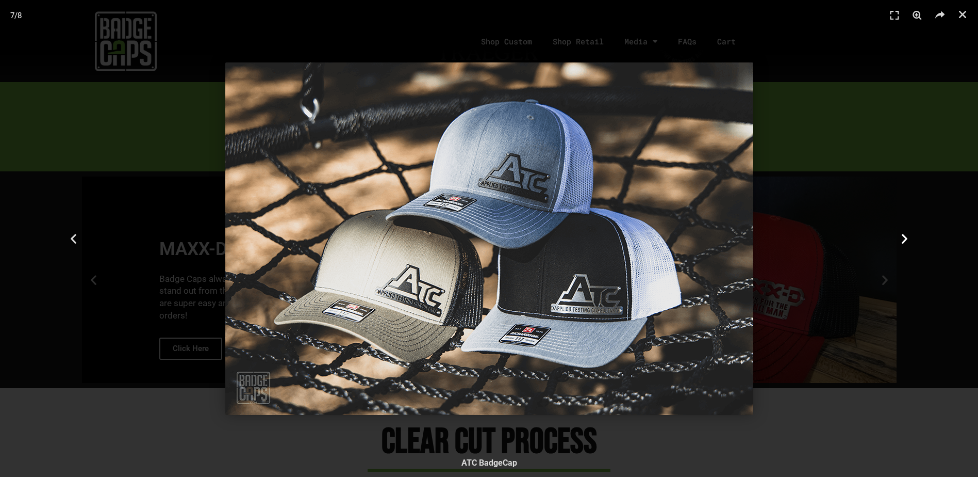
click at [911, 237] on icon "Next slide" at bounding box center [904, 238] width 13 height 13
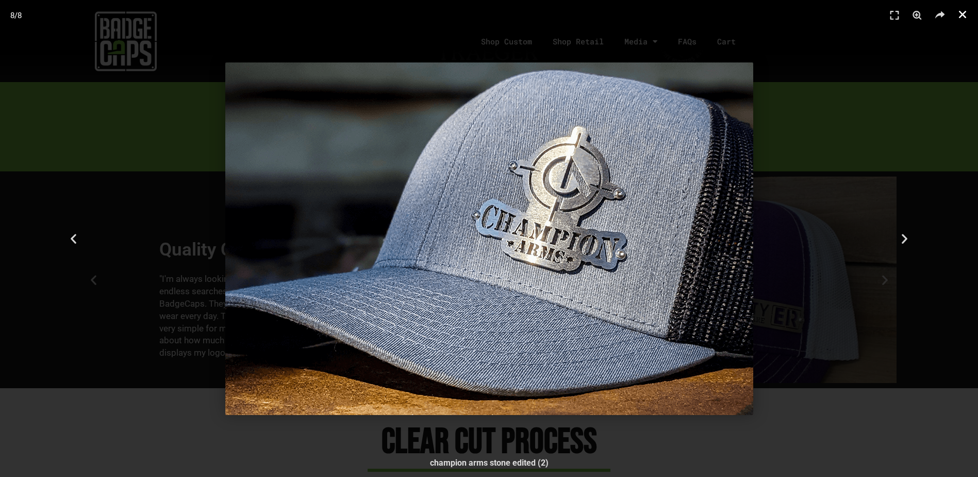
click at [957, 13] on link "Close (Esc)" at bounding box center [962, 14] width 15 height 15
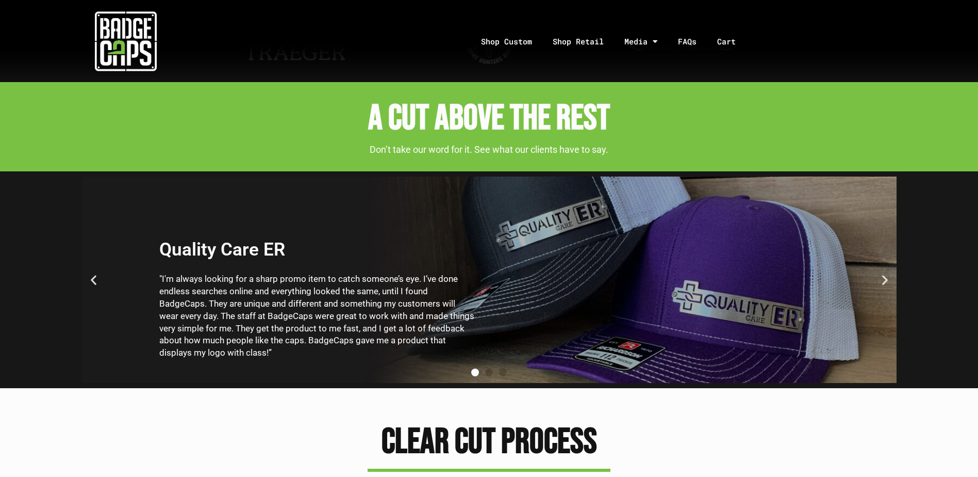
click at [881, 280] on icon "Next slide" at bounding box center [885, 279] width 13 height 13
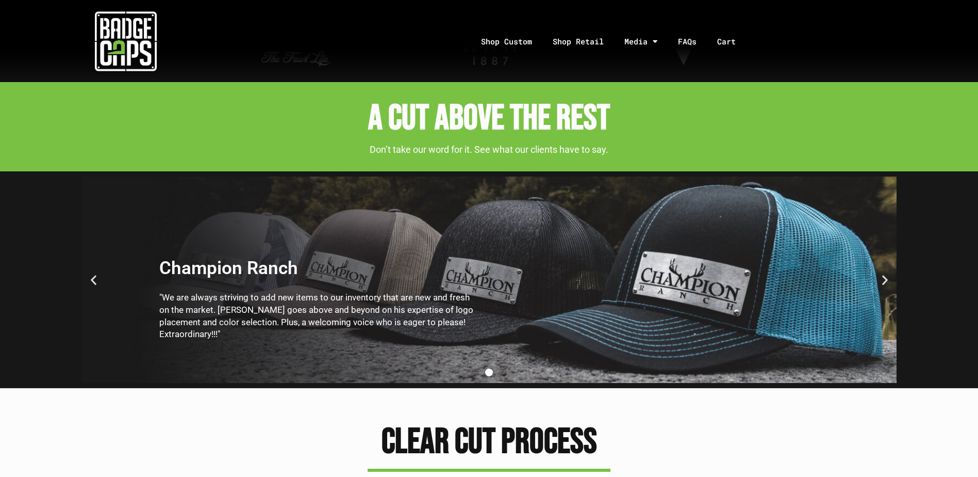
click at [884, 283] on icon "Next slide" at bounding box center [885, 279] width 13 height 13
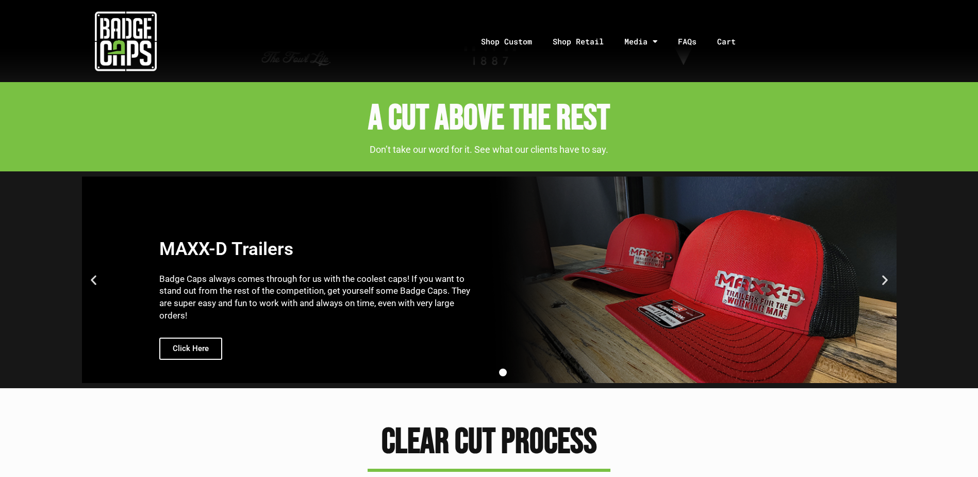
click at [884, 283] on icon "Next slide" at bounding box center [885, 279] width 13 height 13
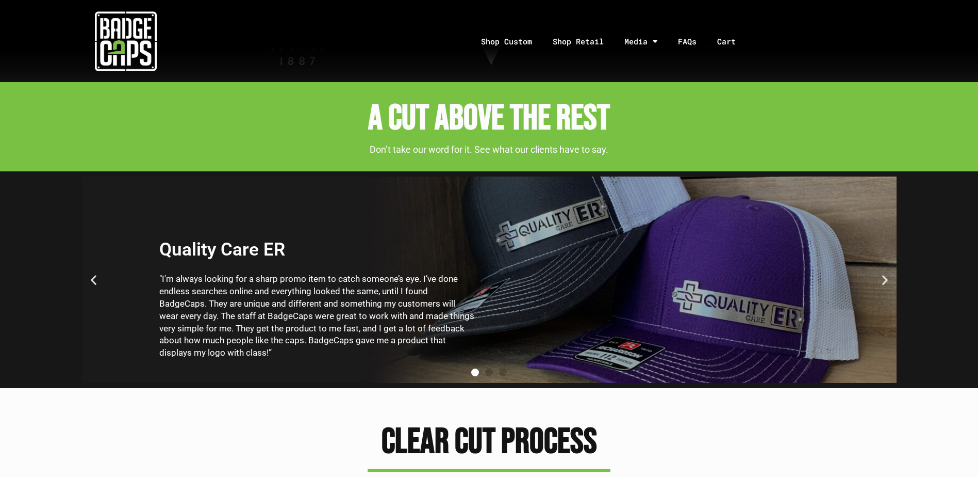
click at [884, 283] on icon "Next slide" at bounding box center [885, 279] width 13 height 13
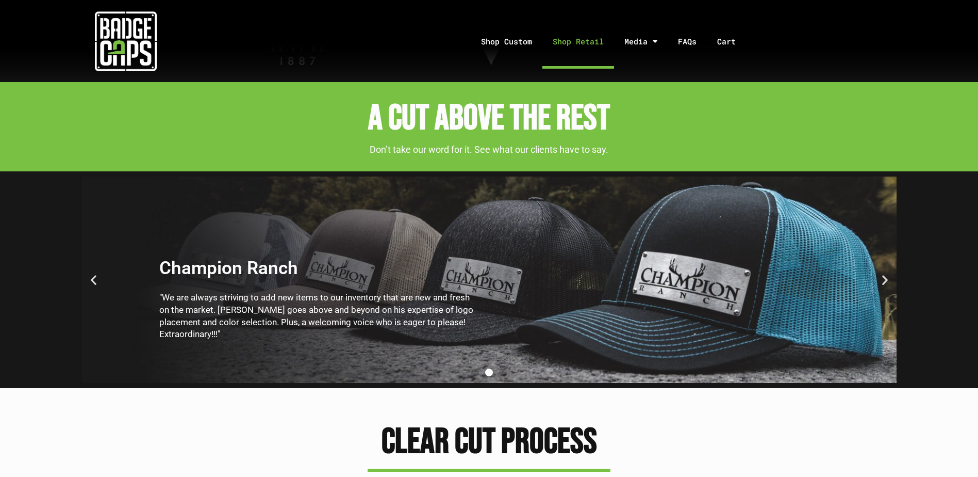
click at [567, 38] on link "Shop Retail" at bounding box center [579, 41] width 72 height 54
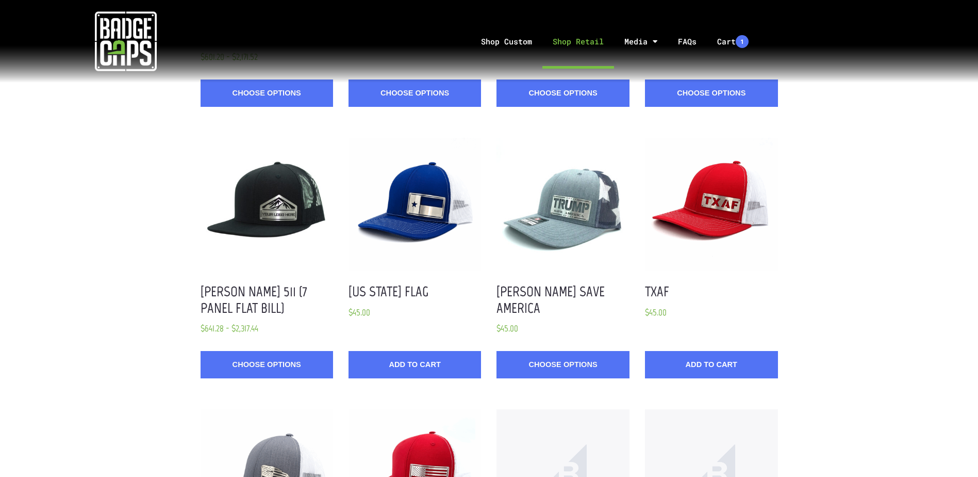
scroll to position [1135, 0]
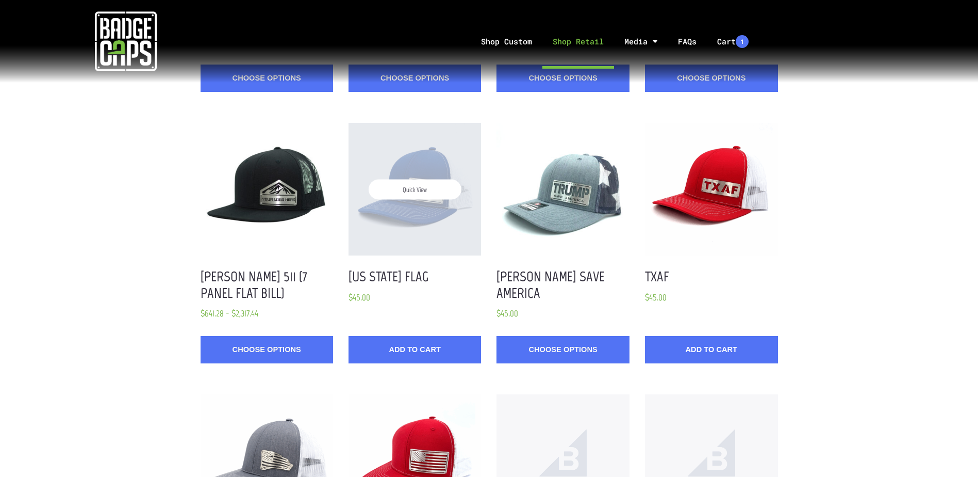
click at [423, 182] on div "Quick View" at bounding box center [415, 189] width 133 height 133
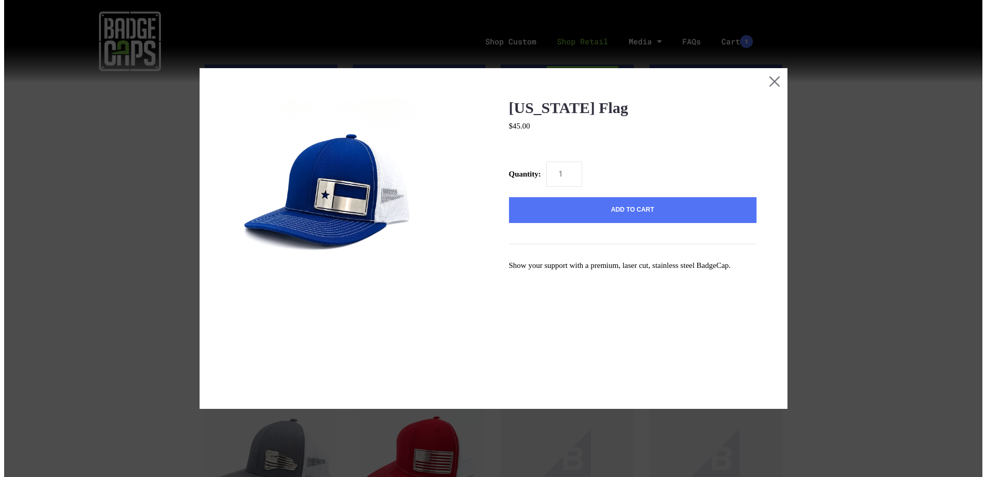
scroll to position [0, 0]
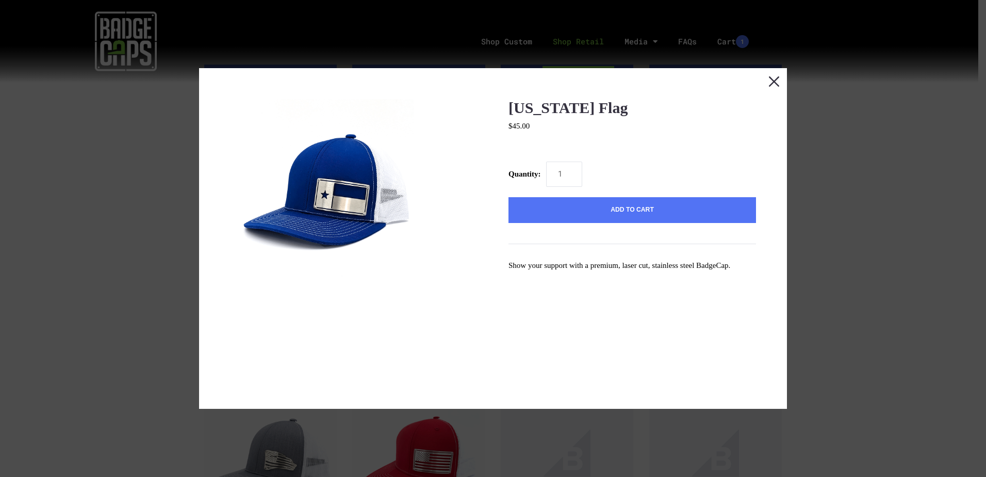
click at [769, 79] on button "Close this dialog window" at bounding box center [774, 81] width 26 height 26
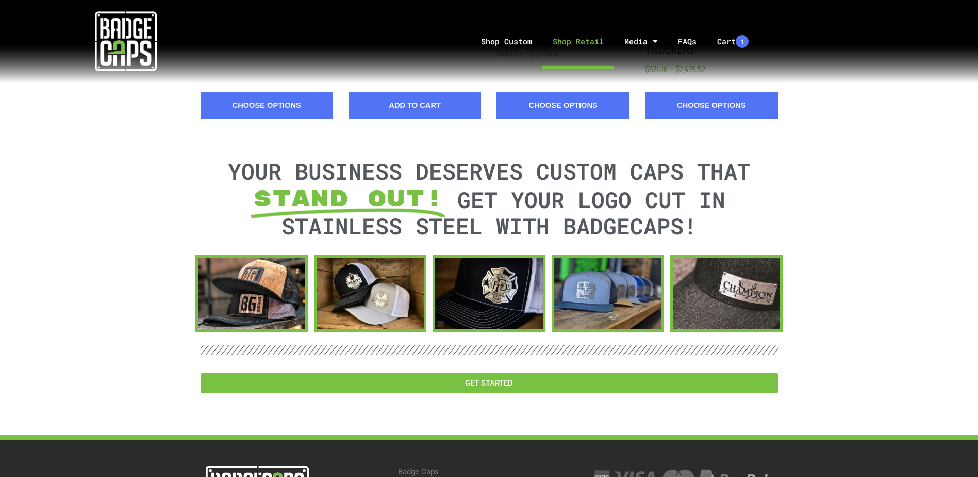
scroll to position [1684, 0]
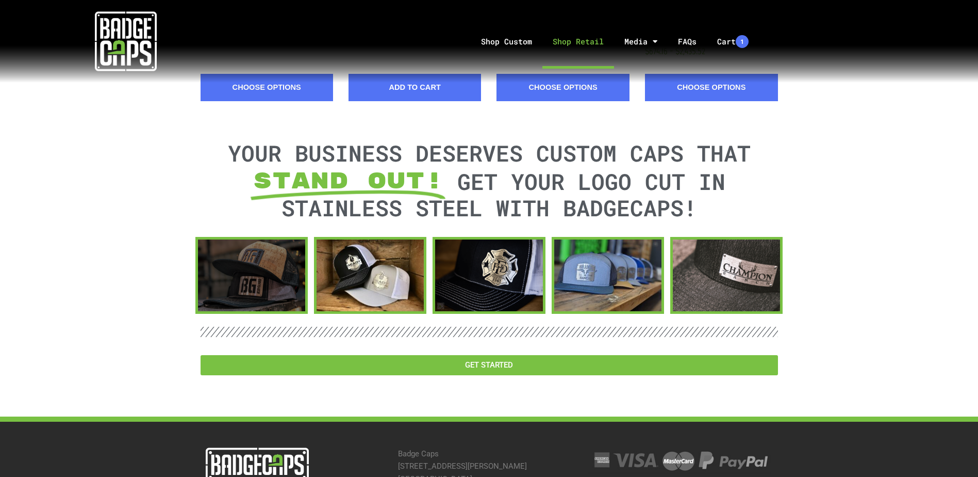
click at [256, 256] on div at bounding box center [251, 275] width 107 height 72
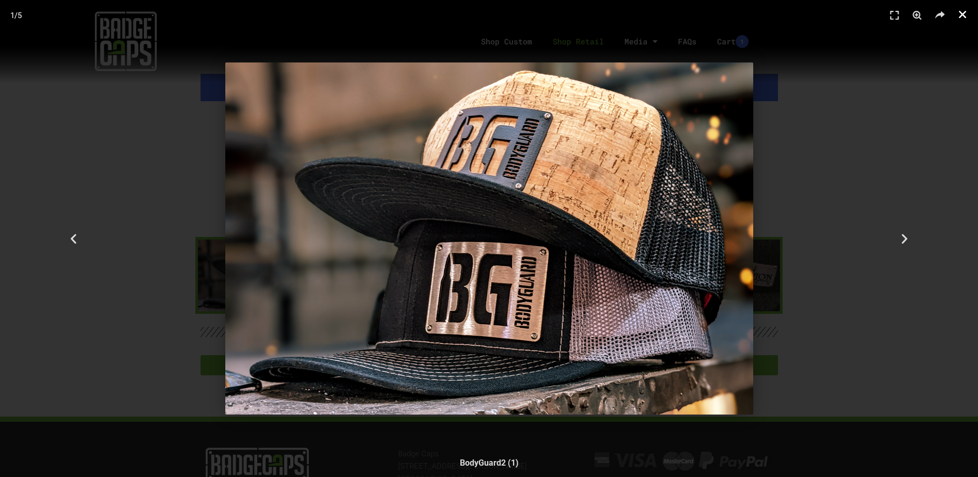
click at [961, 15] on icon "Close (Esc)" at bounding box center [963, 14] width 10 height 10
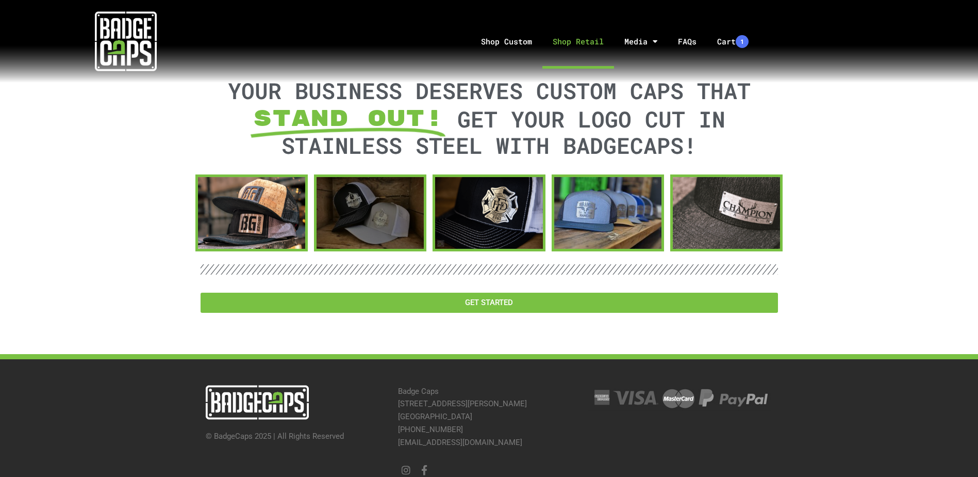
scroll to position [1747, 0]
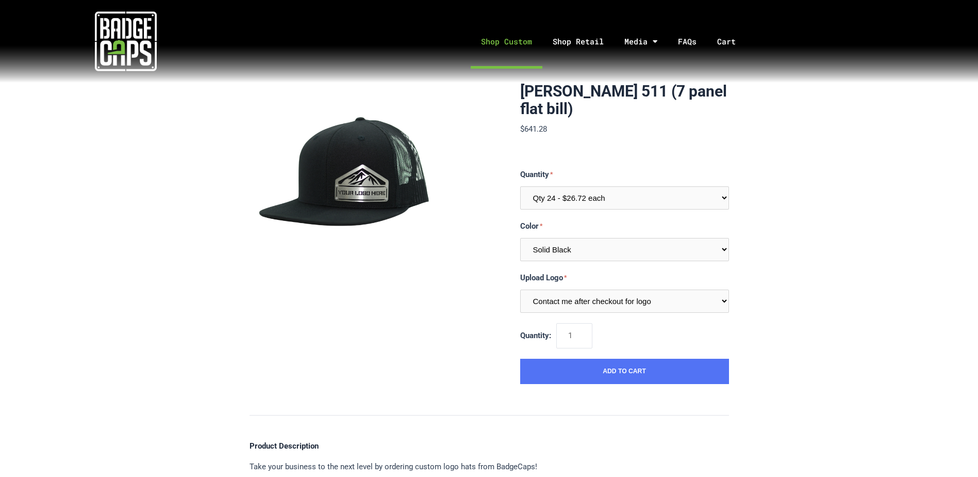
click at [500, 46] on link "Shop Custom" at bounding box center [507, 41] width 72 height 54
